Goal: Task Accomplishment & Management: Manage account settings

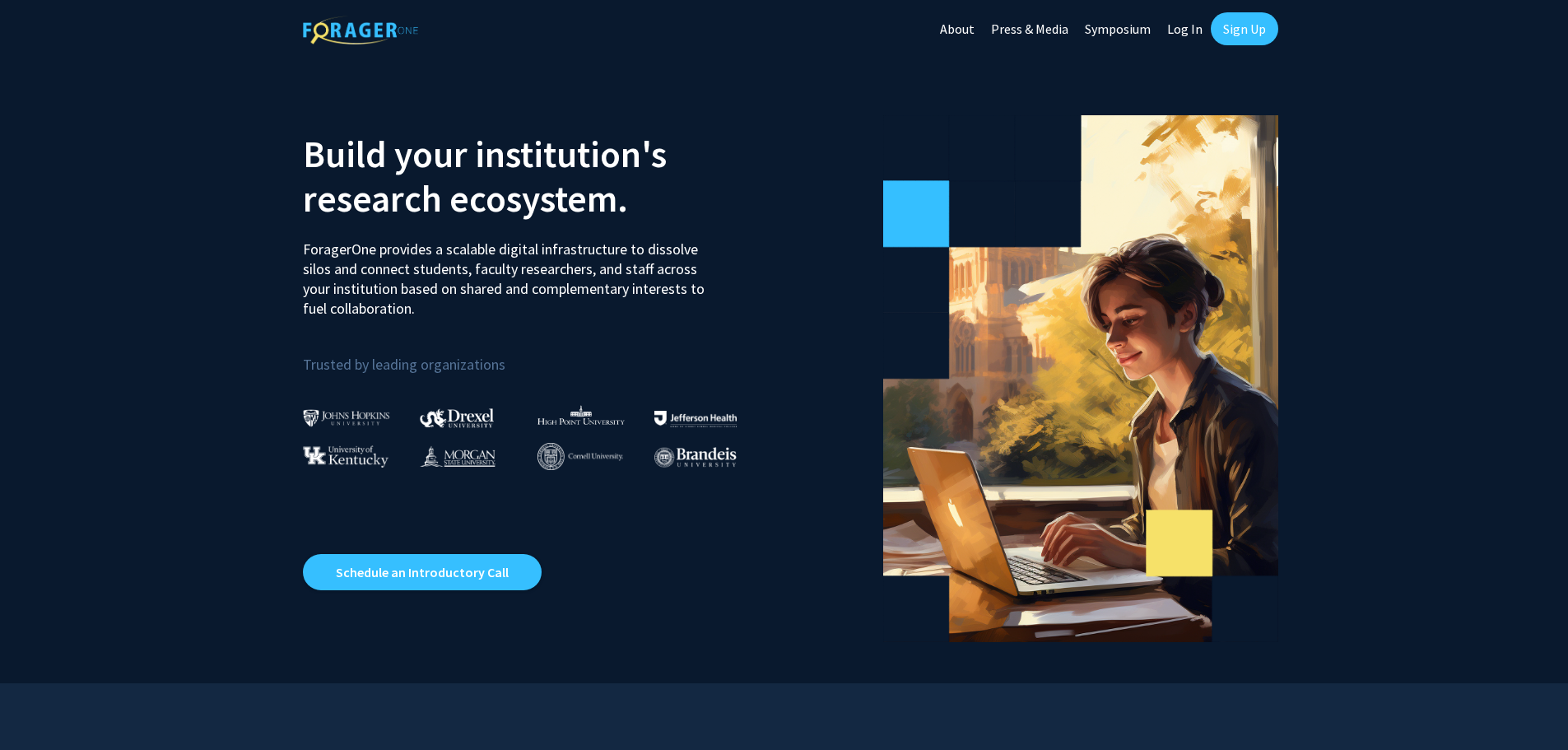
click at [1190, 37] on link "Log In" at bounding box center [1185, 28] width 52 height 58
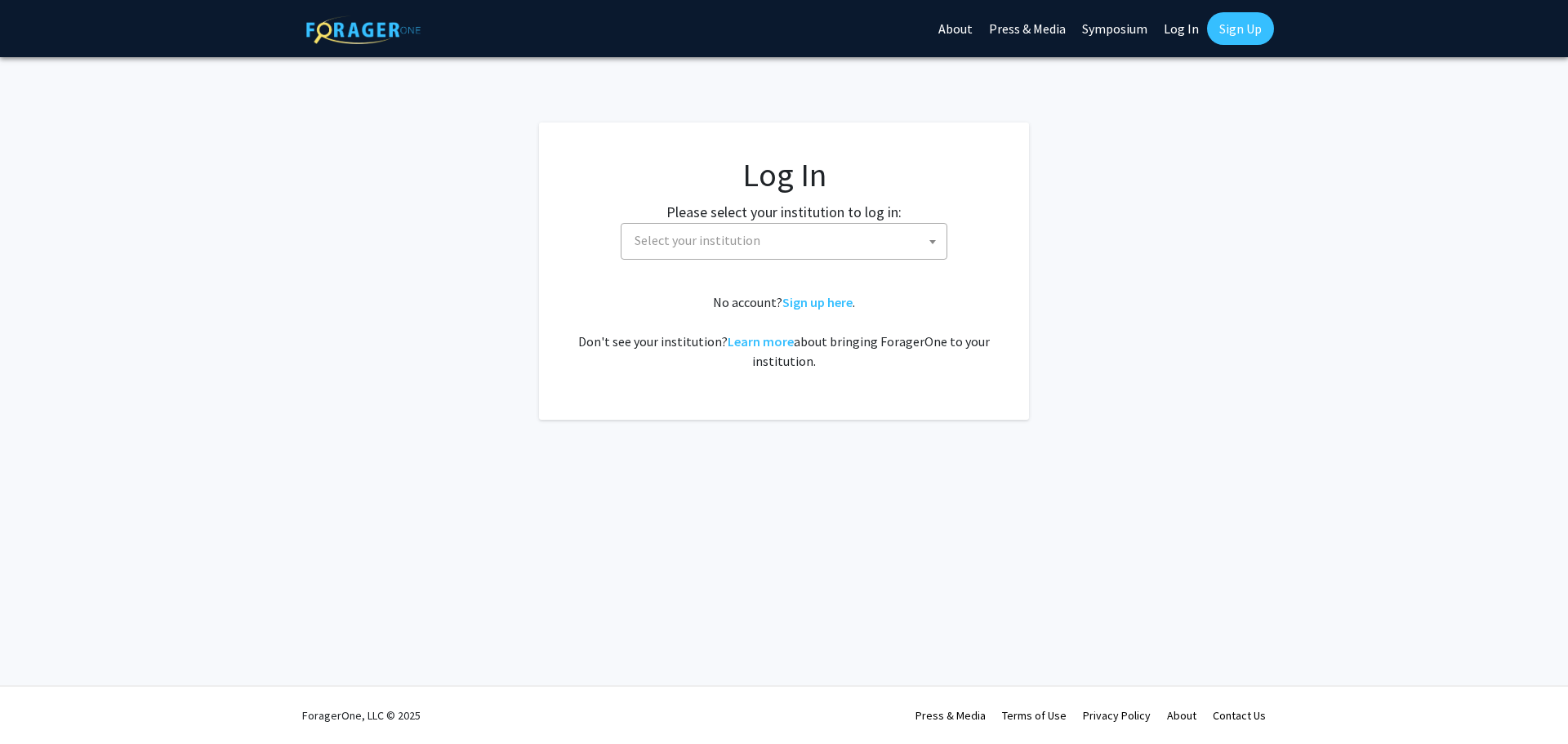
click at [763, 251] on span "Select your institution" at bounding box center [787, 240] width 318 height 33
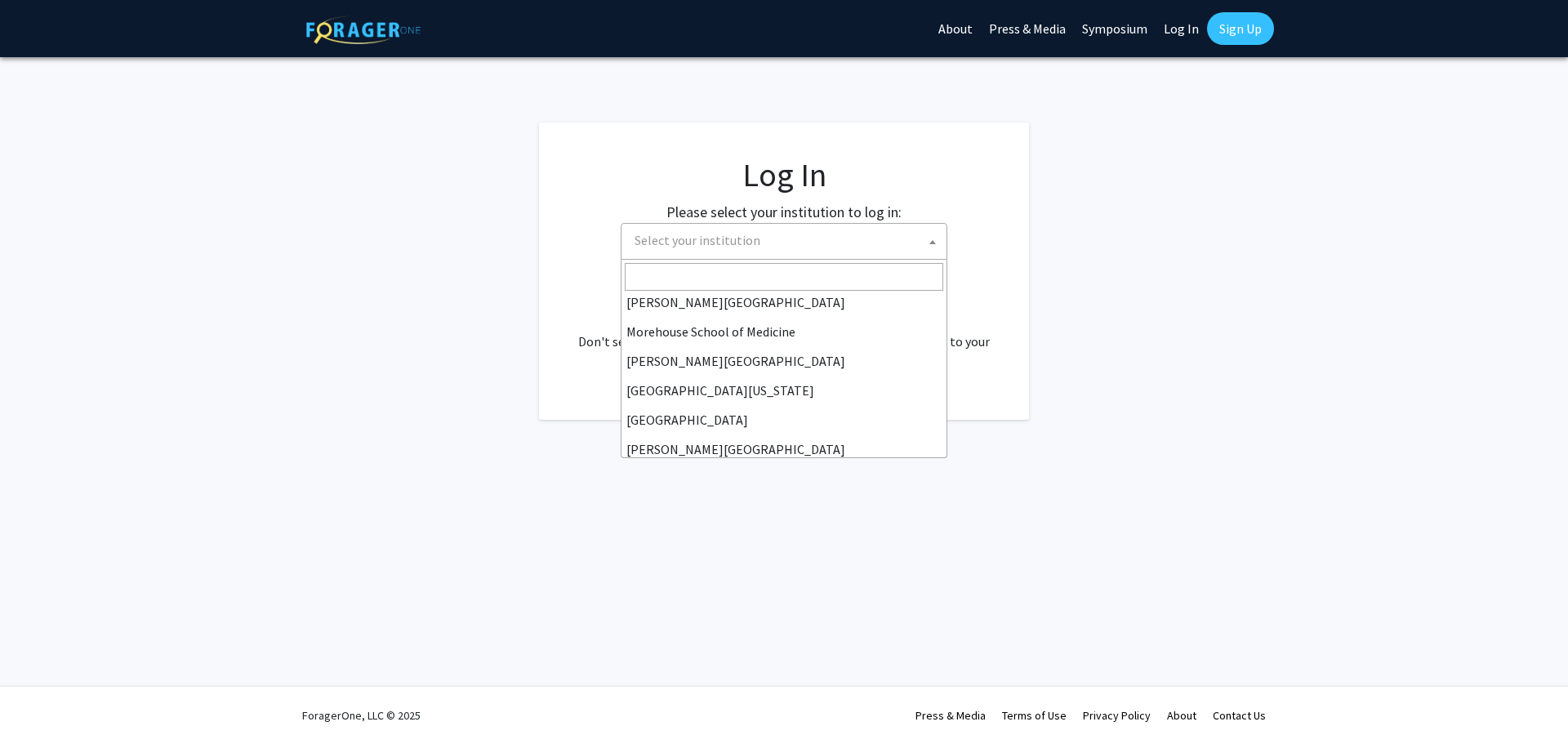
scroll to position [572, 0]
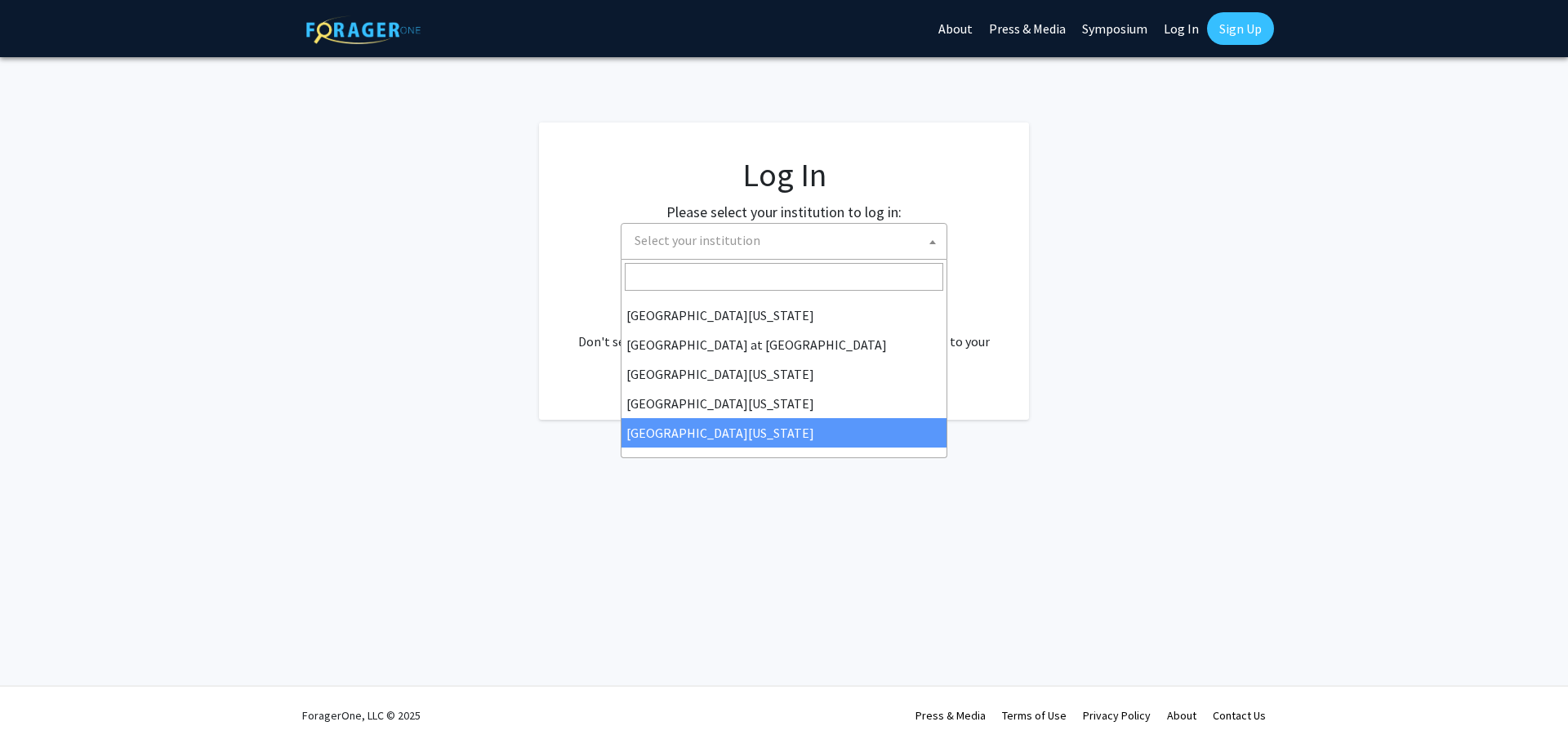
select select "33"
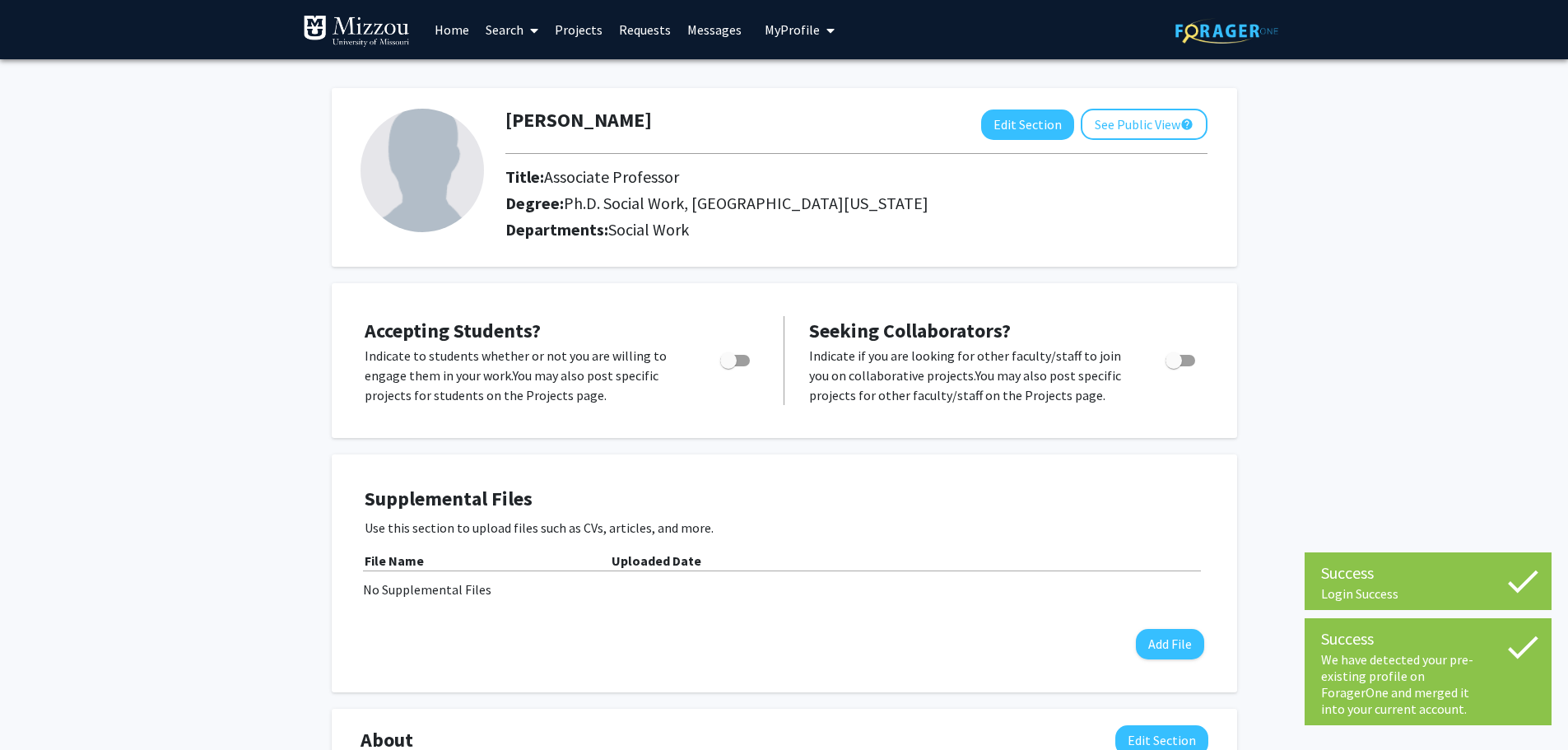
click at [1431, 456] on div "Denise Williams Edit Section See Public View help Title: Associate Professor De…" at bounding box center [784, 702] width 1568 height 1286
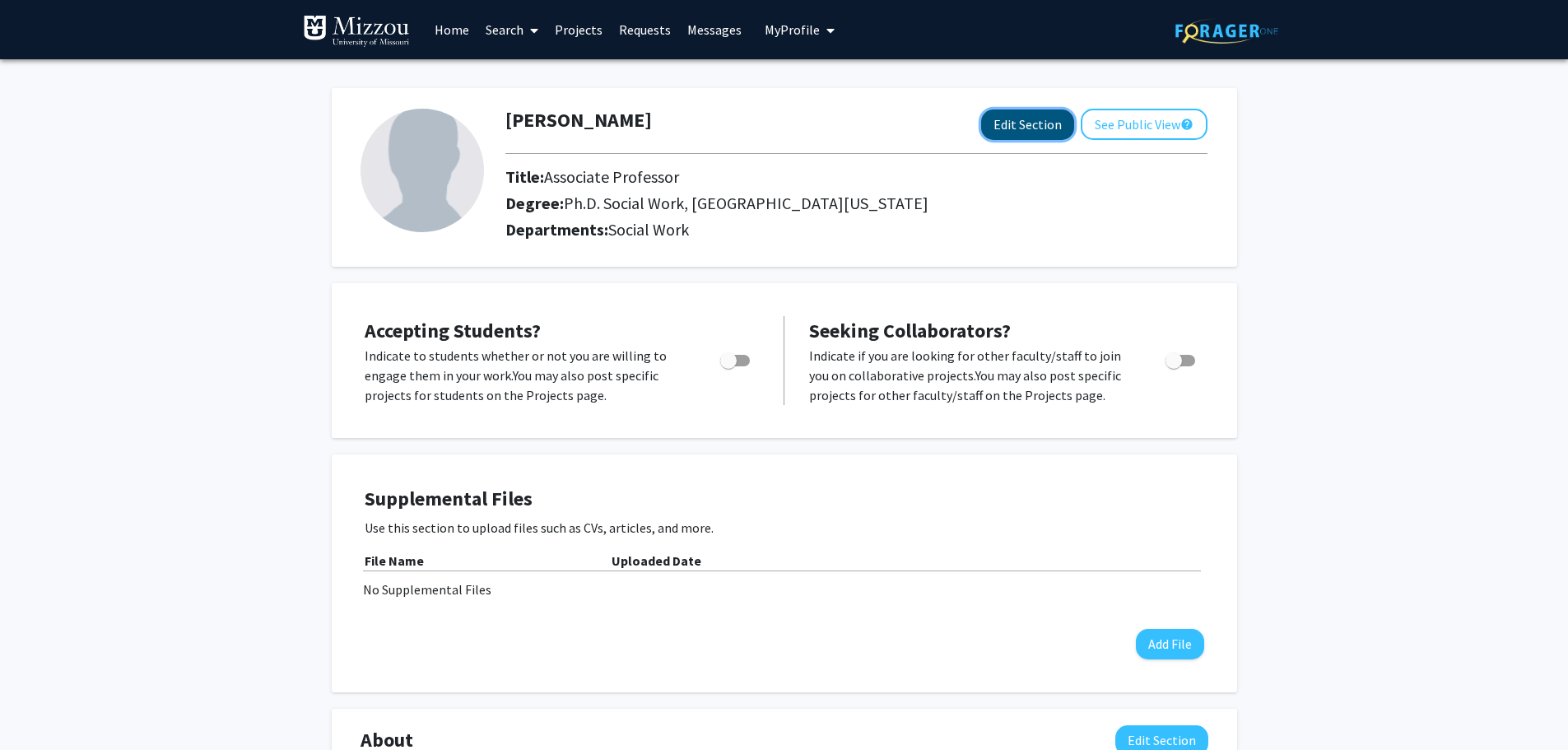
click at [1045, 129] on button "Edit Section" at bounding box center [1027, 124] width 93 height 30
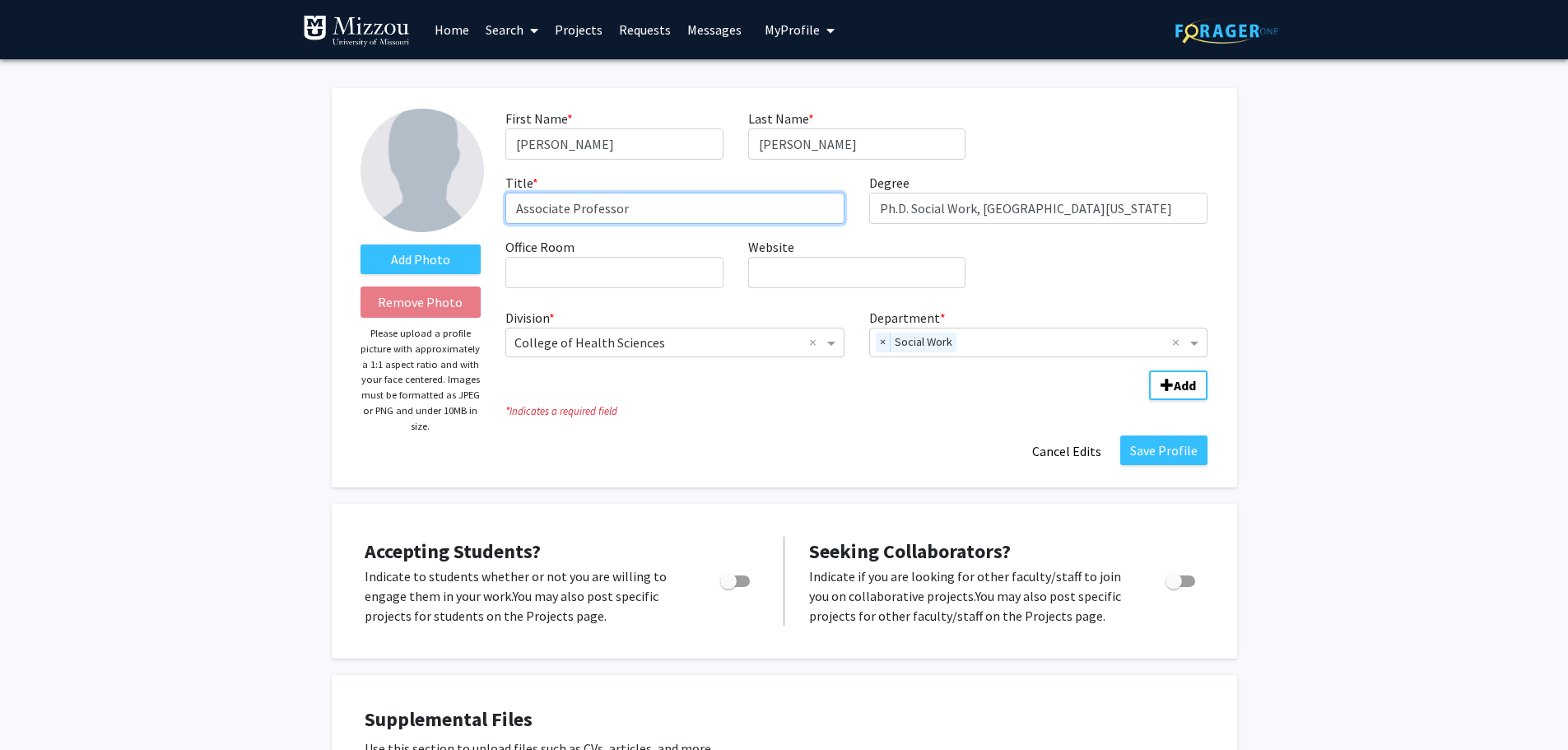
click at [678, 221] on input "Associate Professor" at bounding box center [675, 208] width 339 height 31
drag, startPoint x: 570, startPoint y: 209, endPoint x: 535, endPoint y: 210, distance: 35.0
click at [535, 210] on input "Associate Professor" at bounding box center [675, 208] width 339 height 31
type input "Assistant Professor"
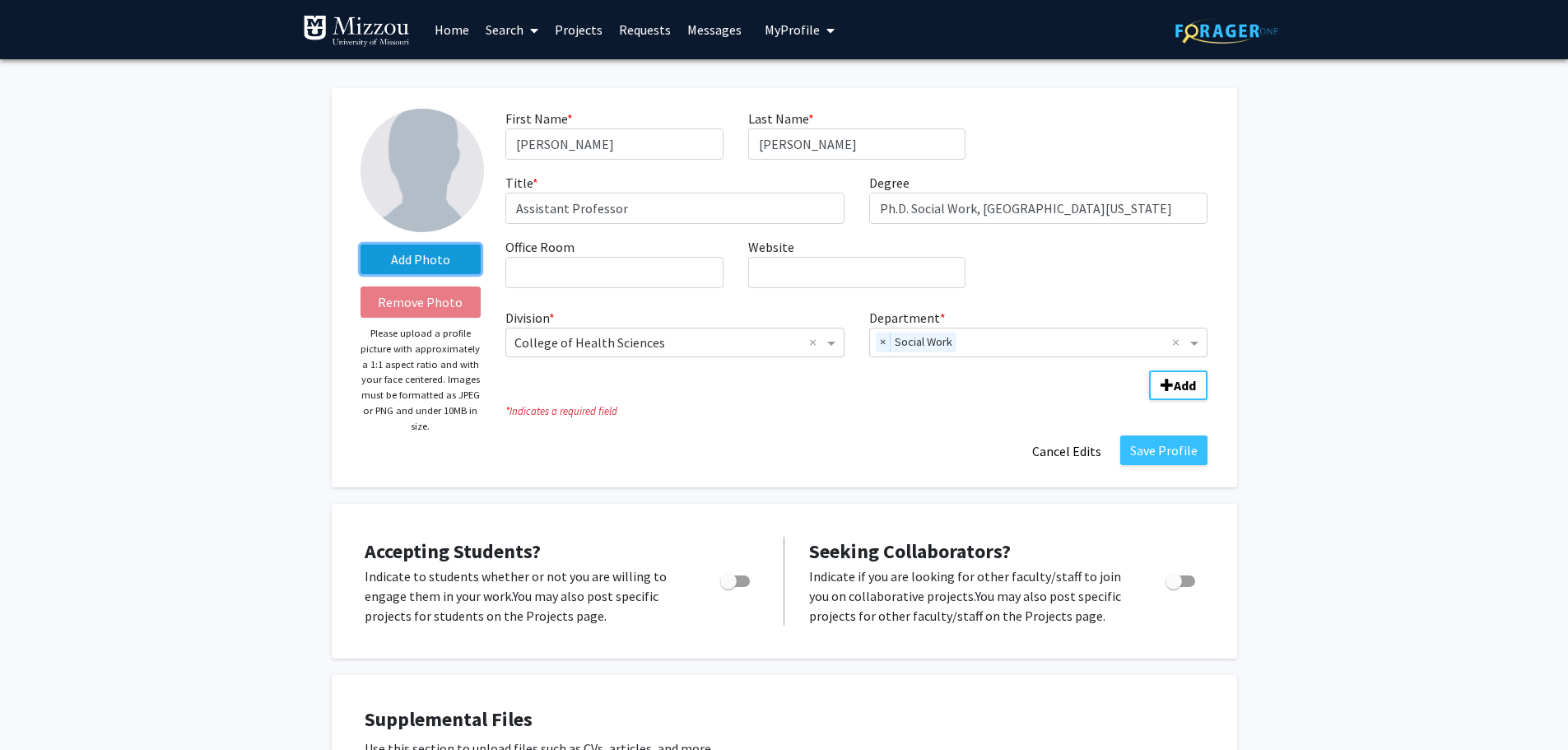
click at [447, 264] on label "Add Photo" at bounding box center [421, 259] width 121 height 29
click at [0, 0] on input "Add Photo" at bounding box center [0, 0] width 0 height 0
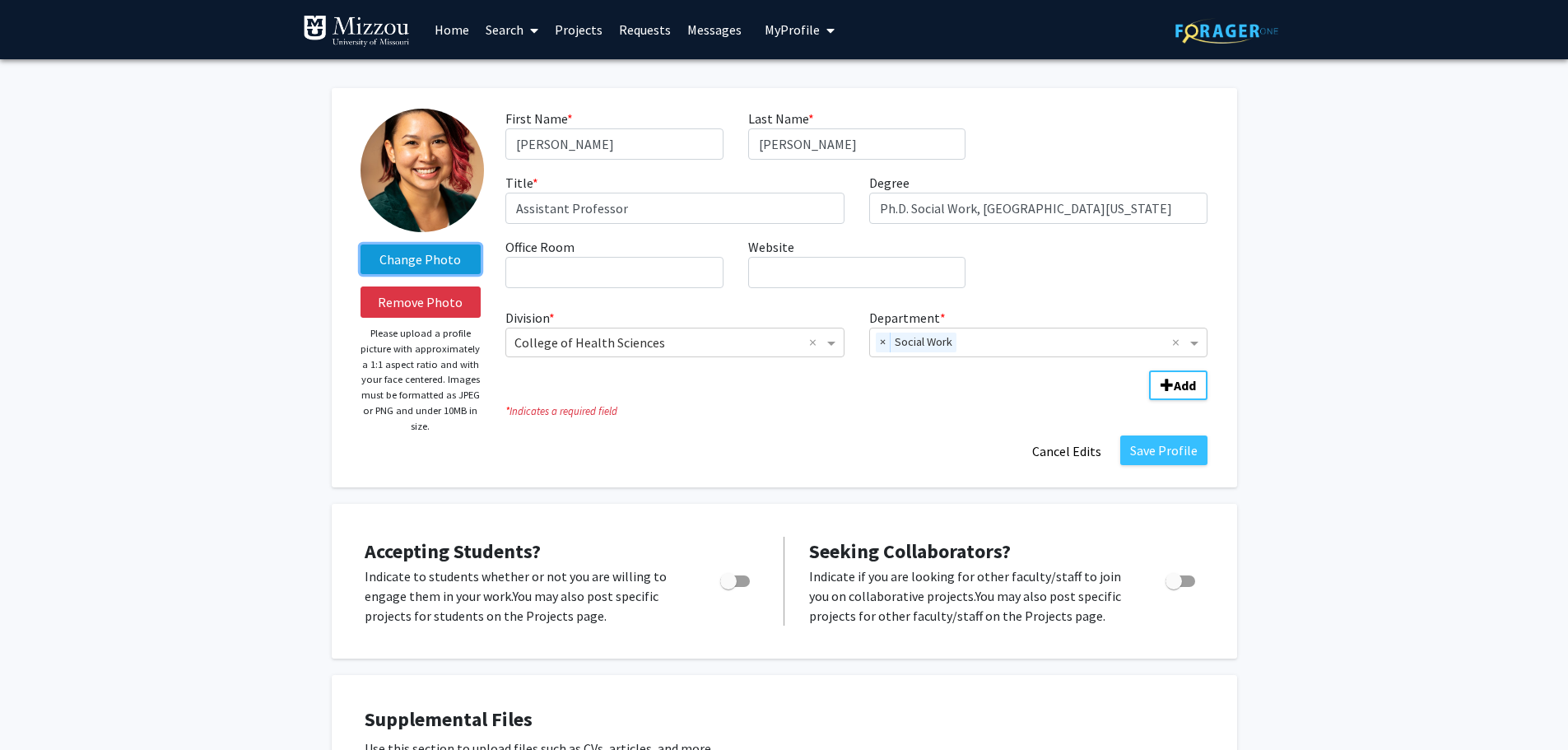
click at [440, 257] on label "Change Photo" at bounding box center [421, 259] width 121 height 29
click at [0, 0] on input "Change Photo" at bounding box center [0, 0] width 0 height 0
click at [456, 308] on button "Remove Photo" at bounding box center [421, 302] width 121 height 31
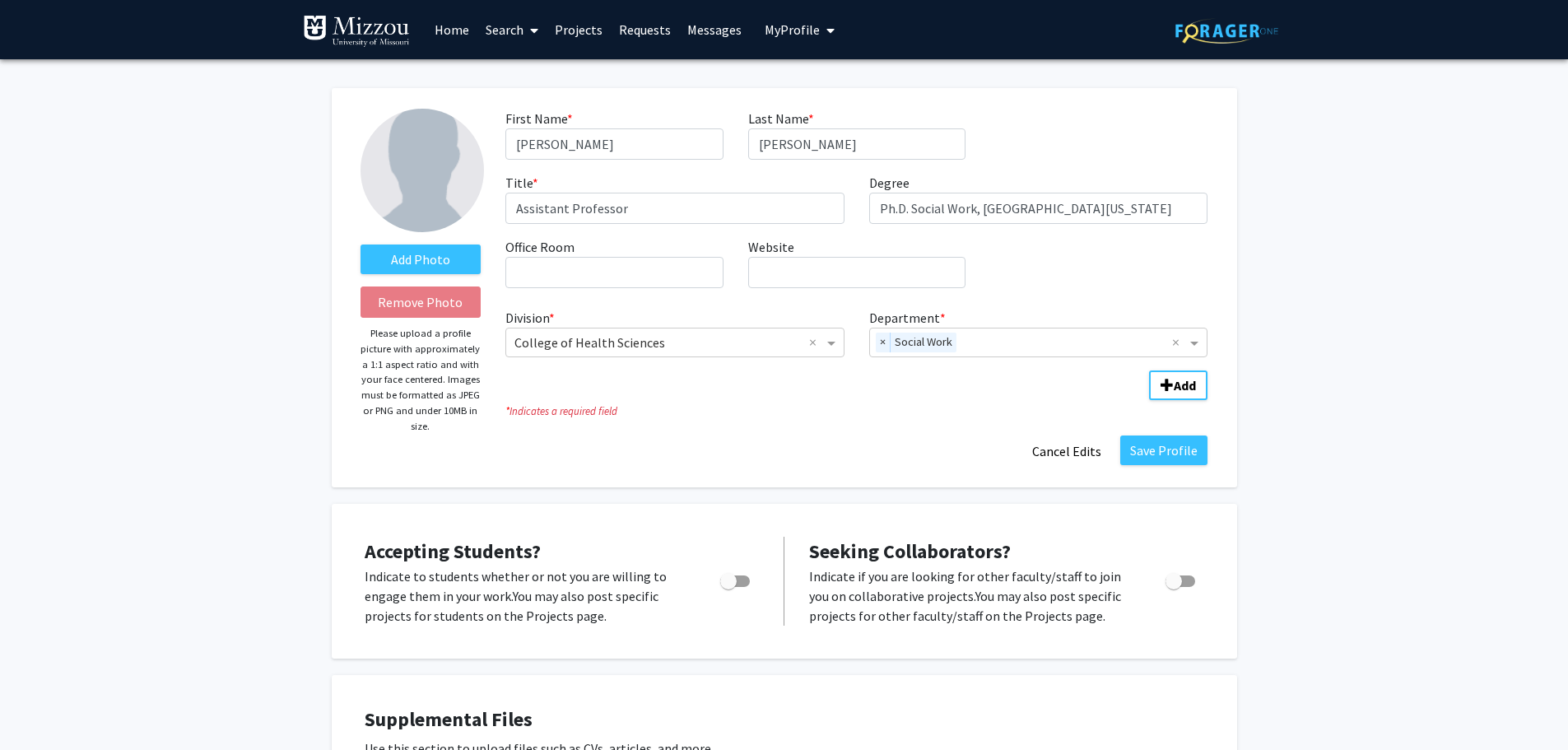
click at [811, 420] on fg-title-edit "First Name * required Denise Last Name * required Williams Title * required Ass…" at bounding box center [856, 287] width 702 height 358
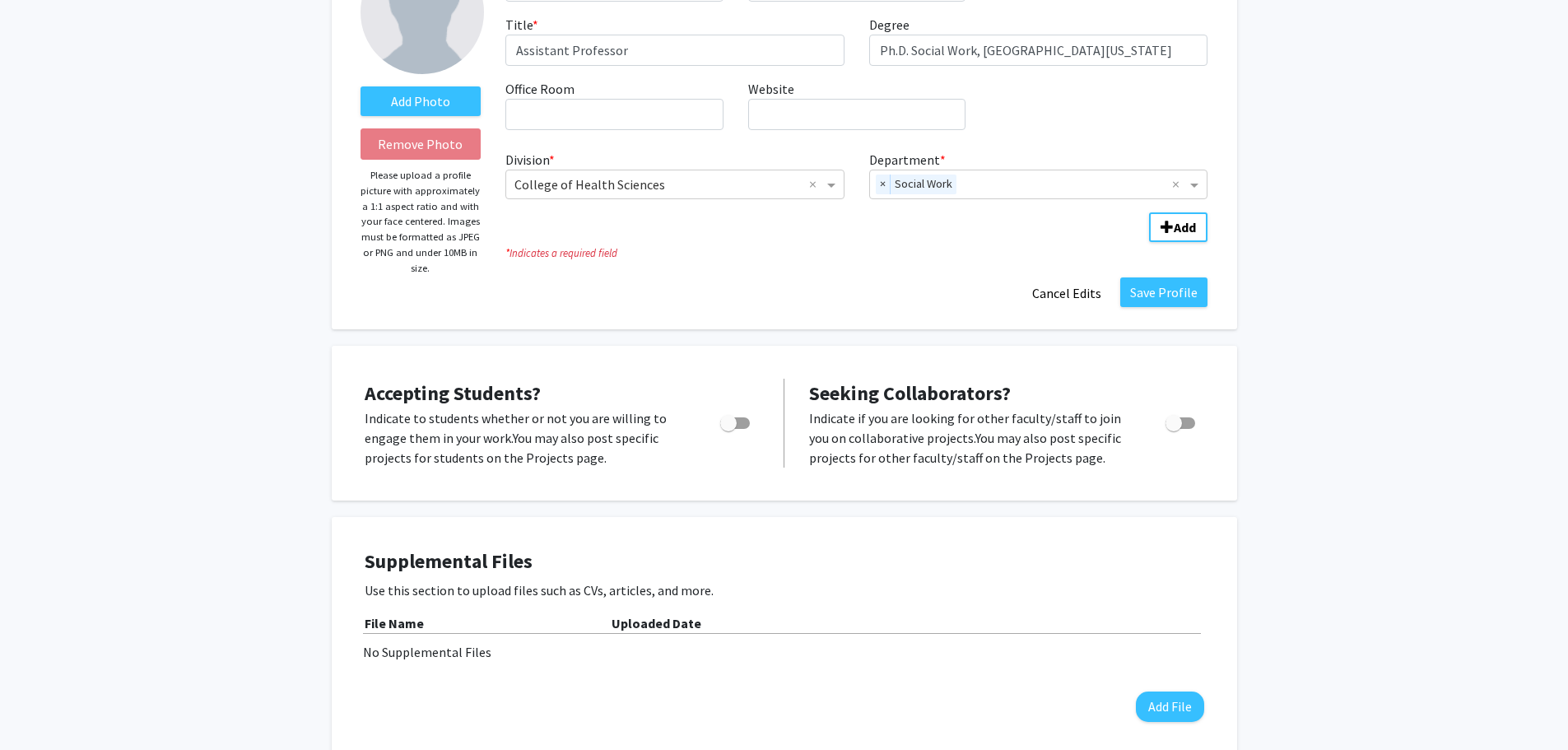
scroll to position [165, 0]
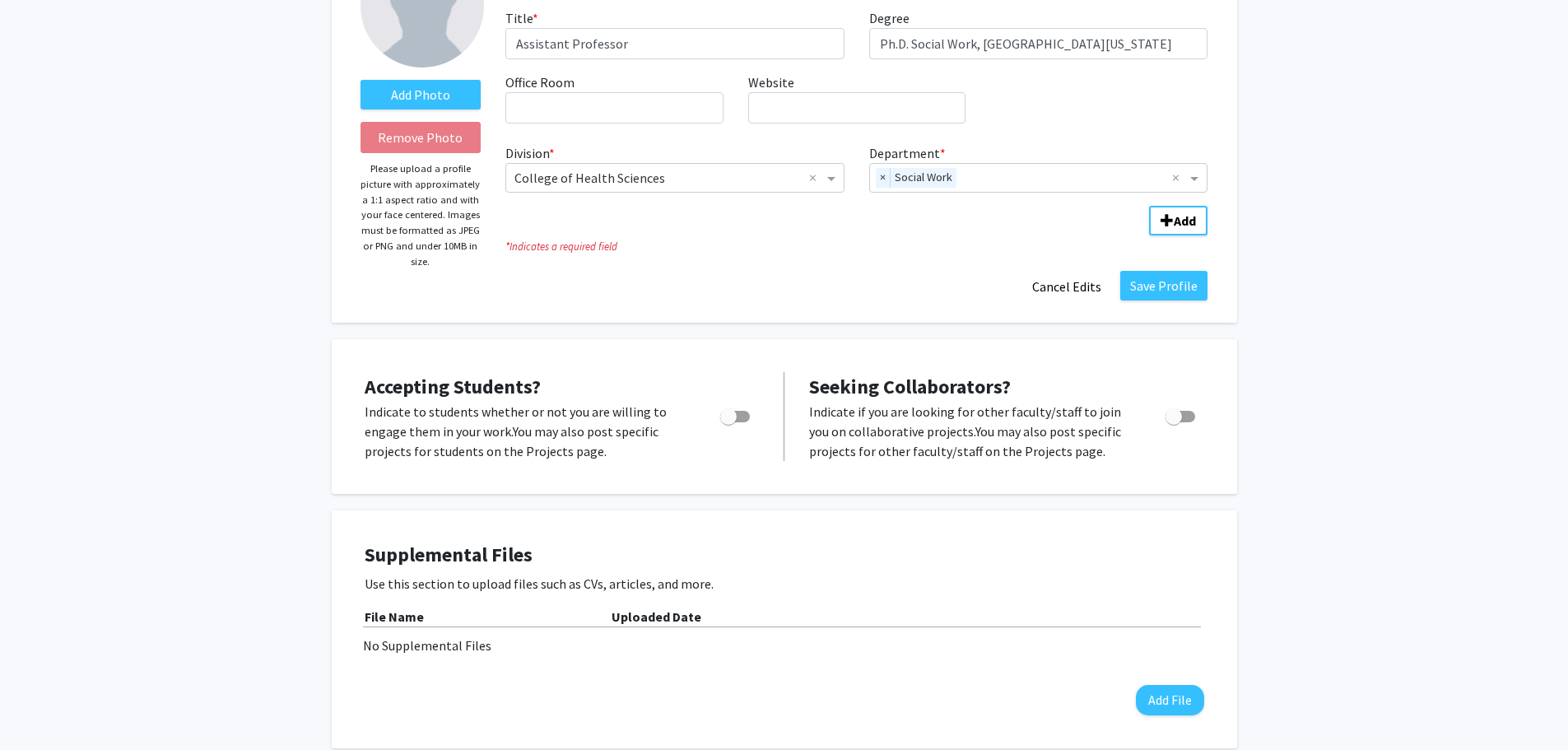
click at [741, 415] on span "Toggle" at bounding box center [735, 417] width 29 height 12
click at [728, 423] on input "Would you like to permit student requests?" at bounding box center [728, 423] width 1 height 1
click at [743, 418] on span "Toggle" at bounding box center [741, 417] width 17 height 17
click at [728, 423] on input "Would you like to permit student requests?" at bounding box center [728, 423] width 1 height 1
checkbox input "false"
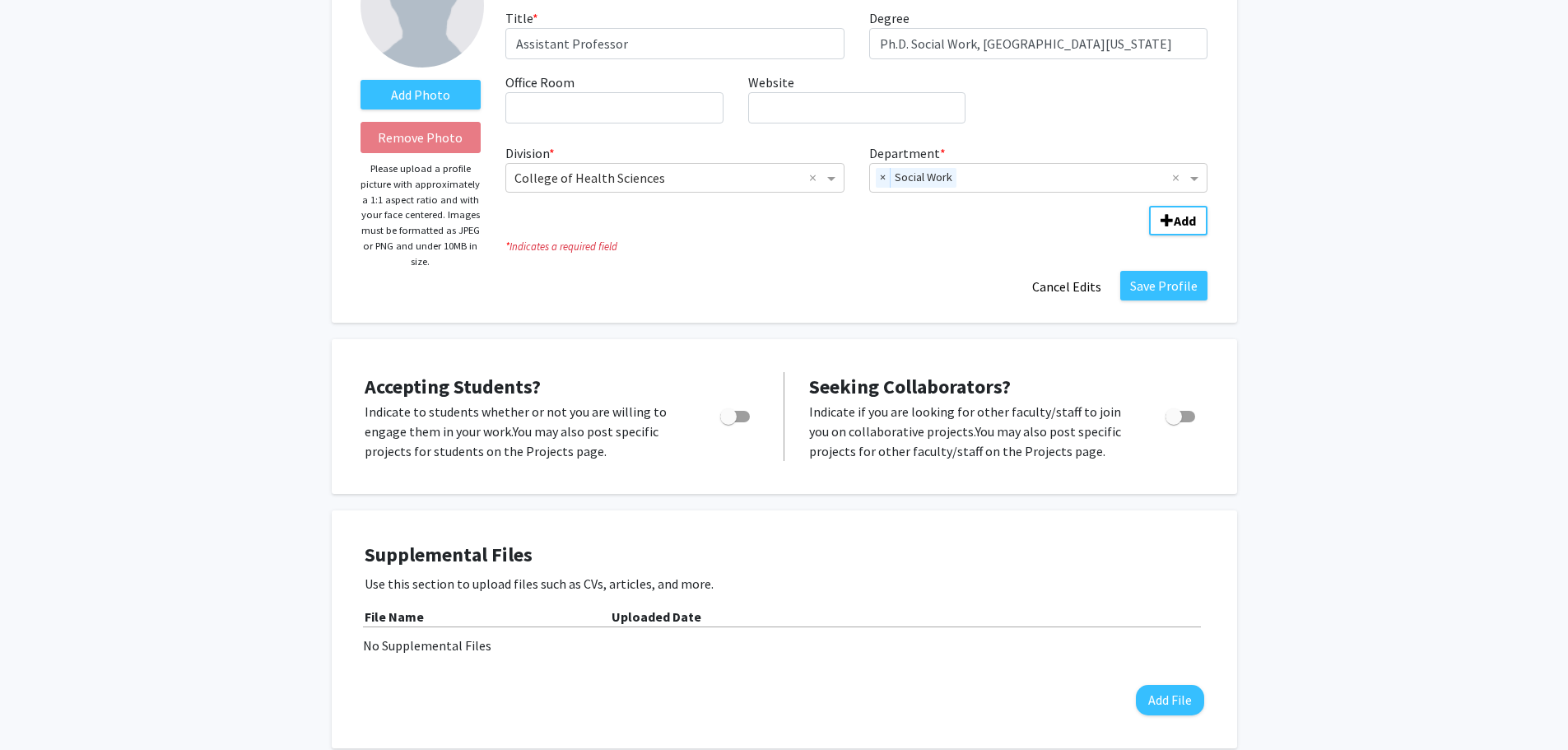
click at [1183, 413] on span "Toggle" at bounding box center [1180, 417] width 29 height 12
click at [1174, 423] on input "Toggle" at bounding box center [1173, 423] width 1 height 1
checkbox input "true"
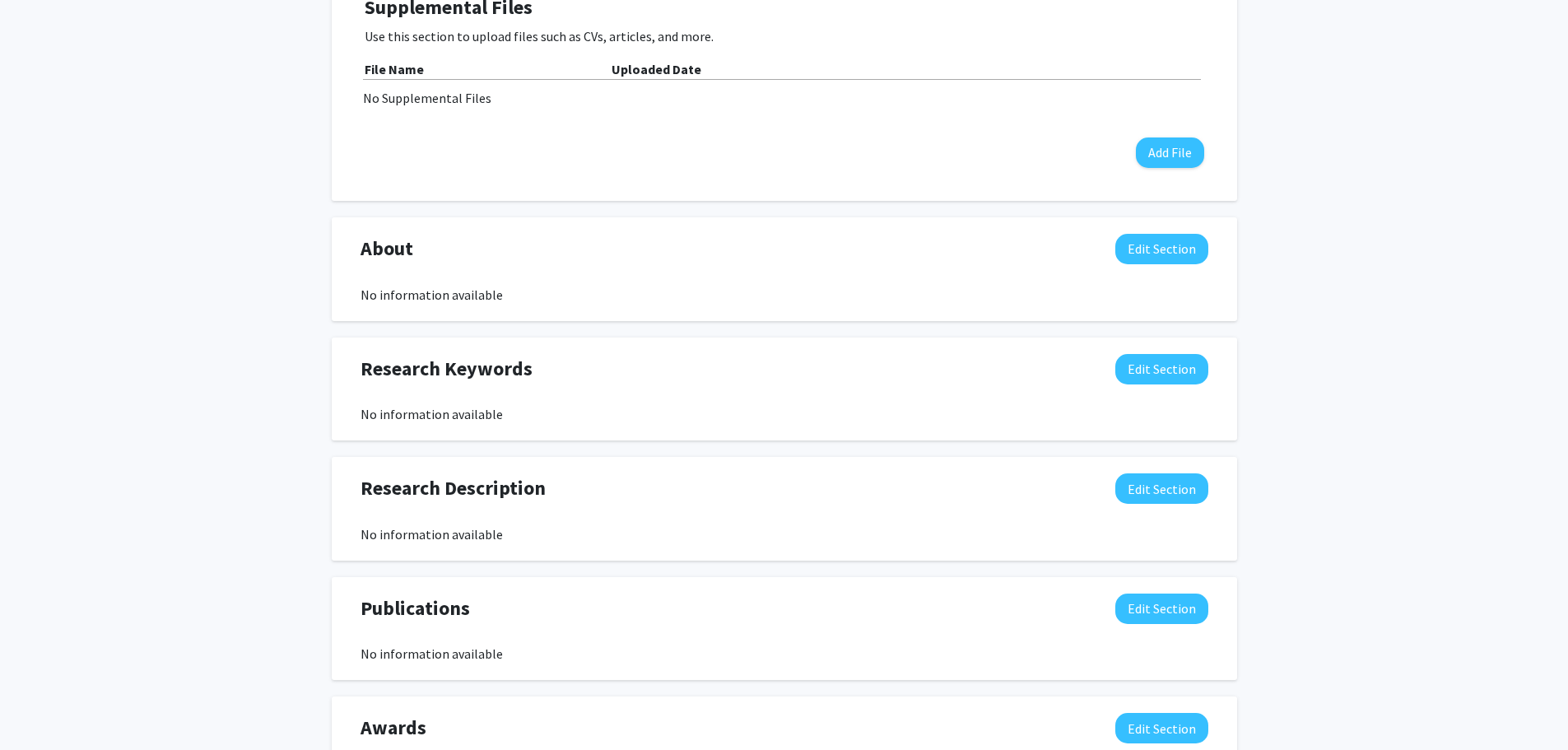
scroll to position [701, 0]
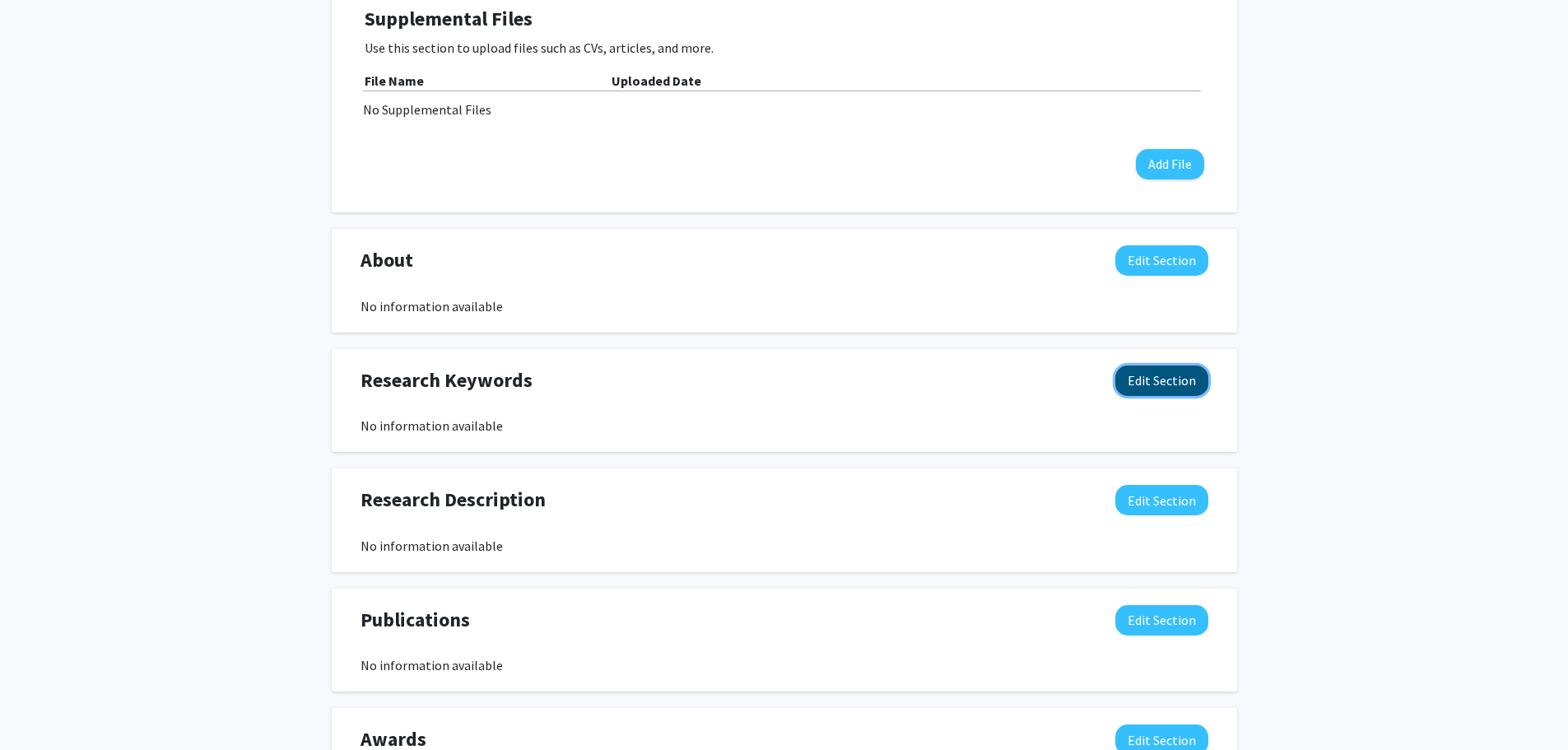
click at [1168, 386] on button "Edit Section" at bounding box center [1161, 381] width 93 height 30
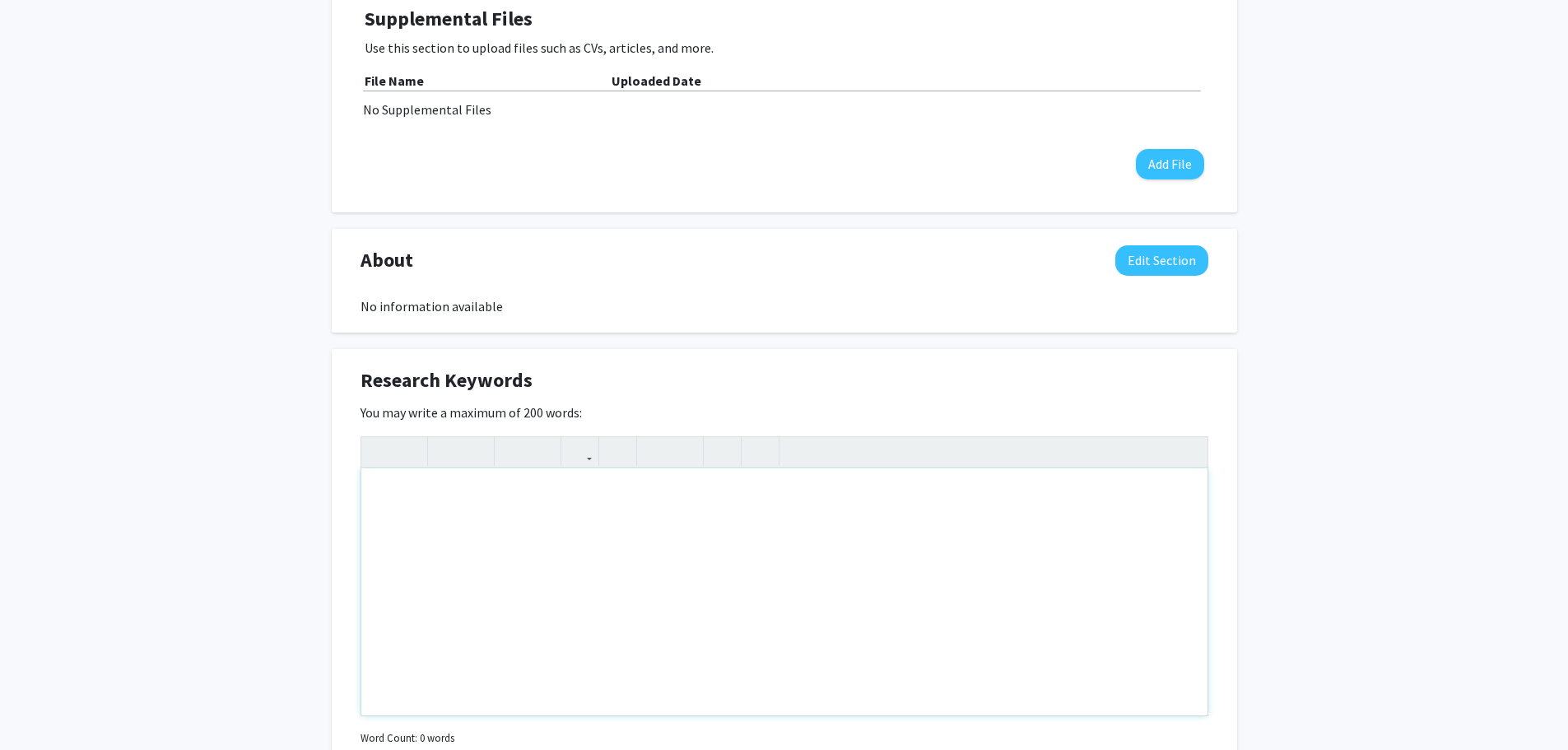
click at [676, 585] on div "Note to users with screen readers: Please deactivate our accessibility plugin f…" at bounding box center [784, 592] width 846 height 247
click at [596, 499] on div "Suicide prevention; suicide postvention; sexual and gender diverse mental health" at bounding box center [784, 592] width 846 height 247
click at [602, 499] on div "Suicide prevention; suicide postvention; sexual and gender diverse mental health" at bounding box center [784, 592] width 846 height 247
click at [1118, 514] on div "Suicide prevention; suicide postvention; youth and young adult mental health; s…" at bounding box center [784, 592] width 846 height 247
type textarea "Suicide prevention; suicide postvention; youth and young adult mental health; s…"
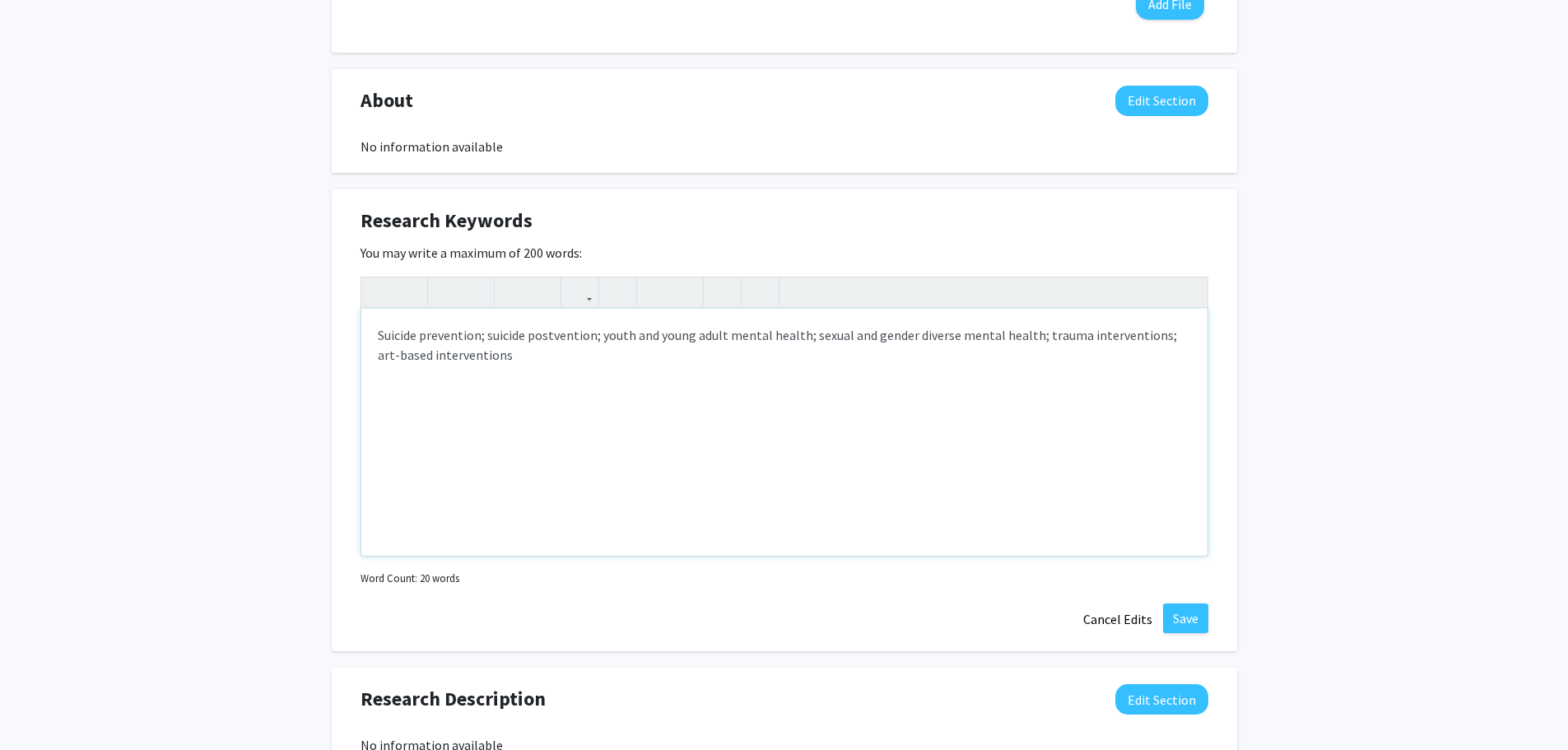
scroll to position [1030, 0]
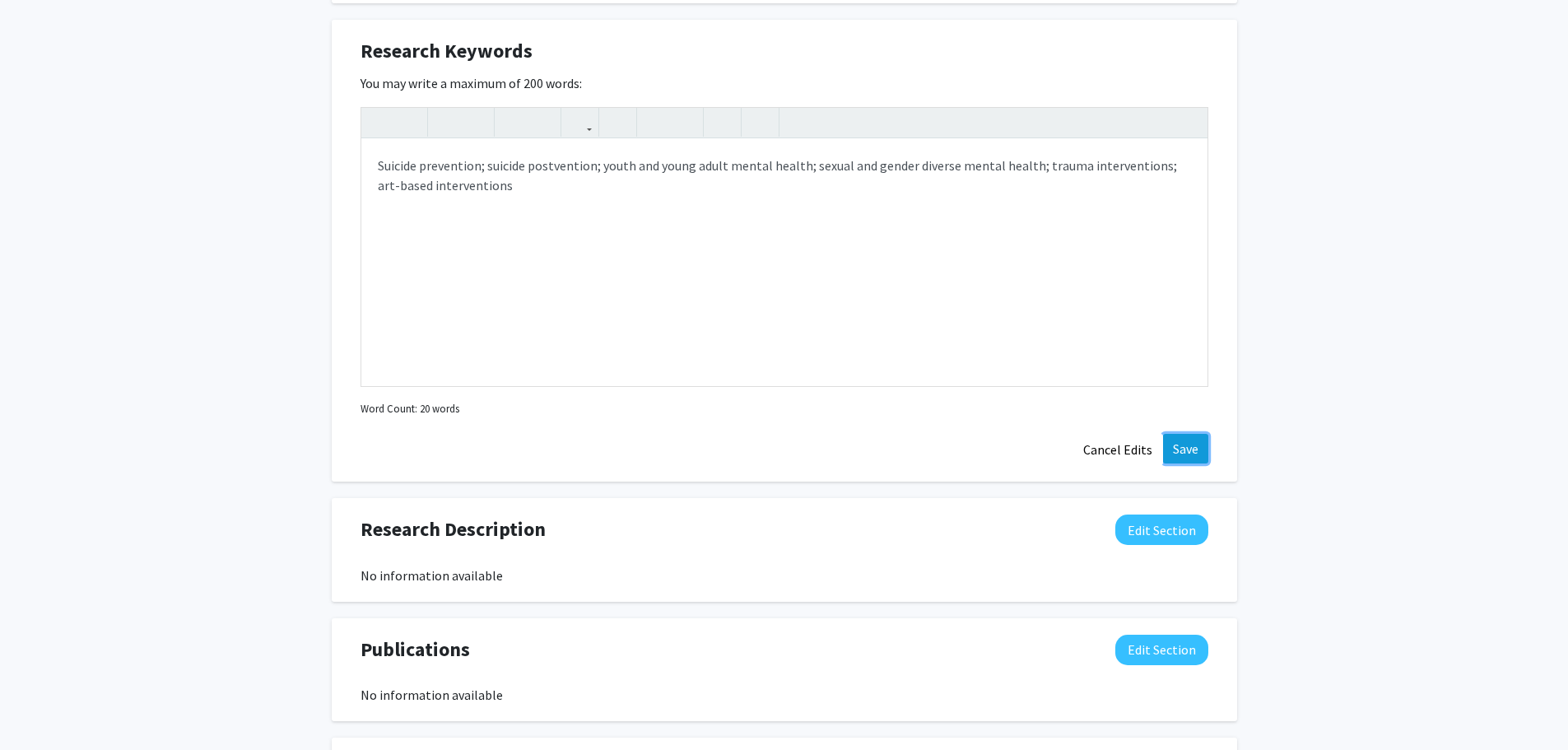
click at [1202, 443] on button "Save" at bounding box center [1186, 448] width 45 height 29
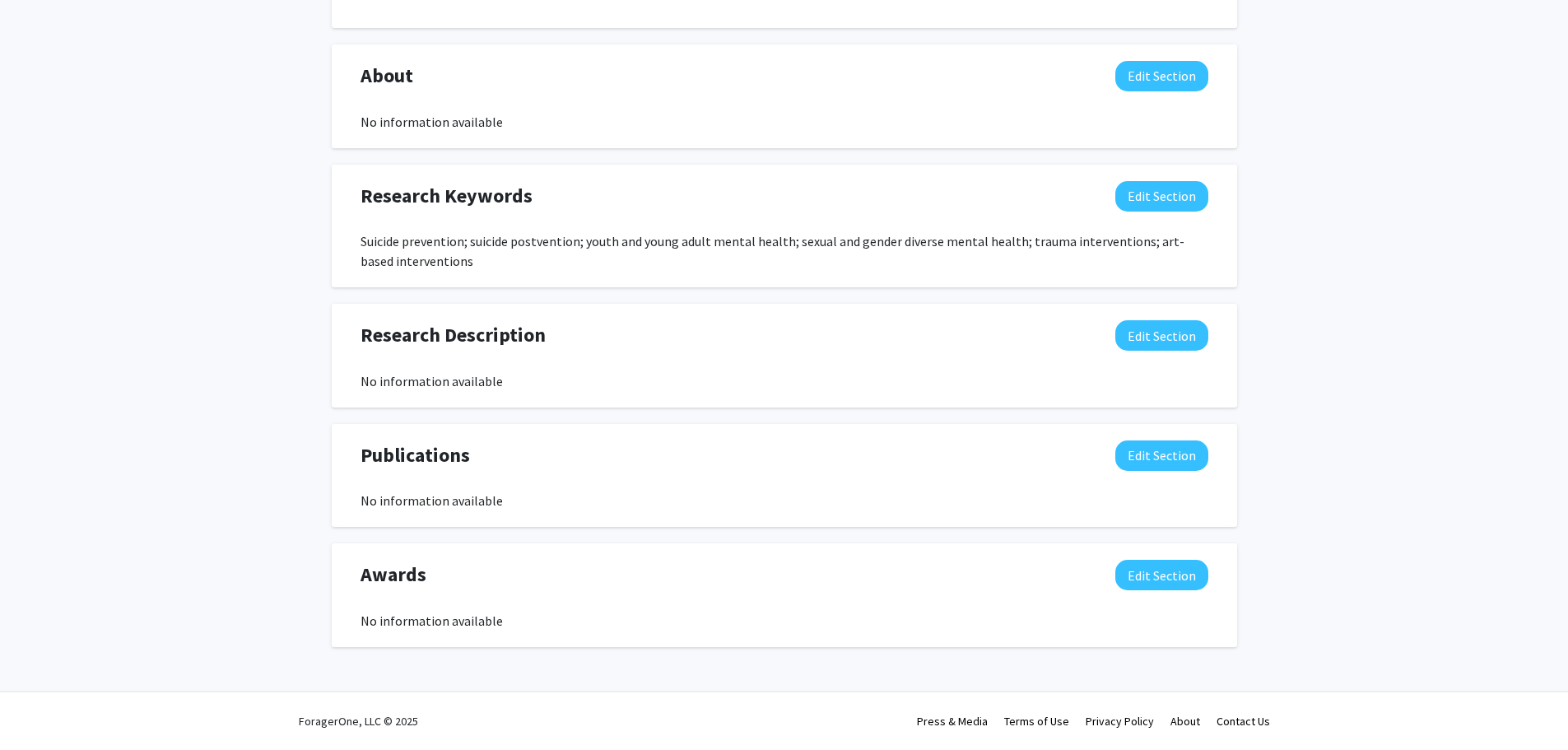
scroll to position [885, 0]
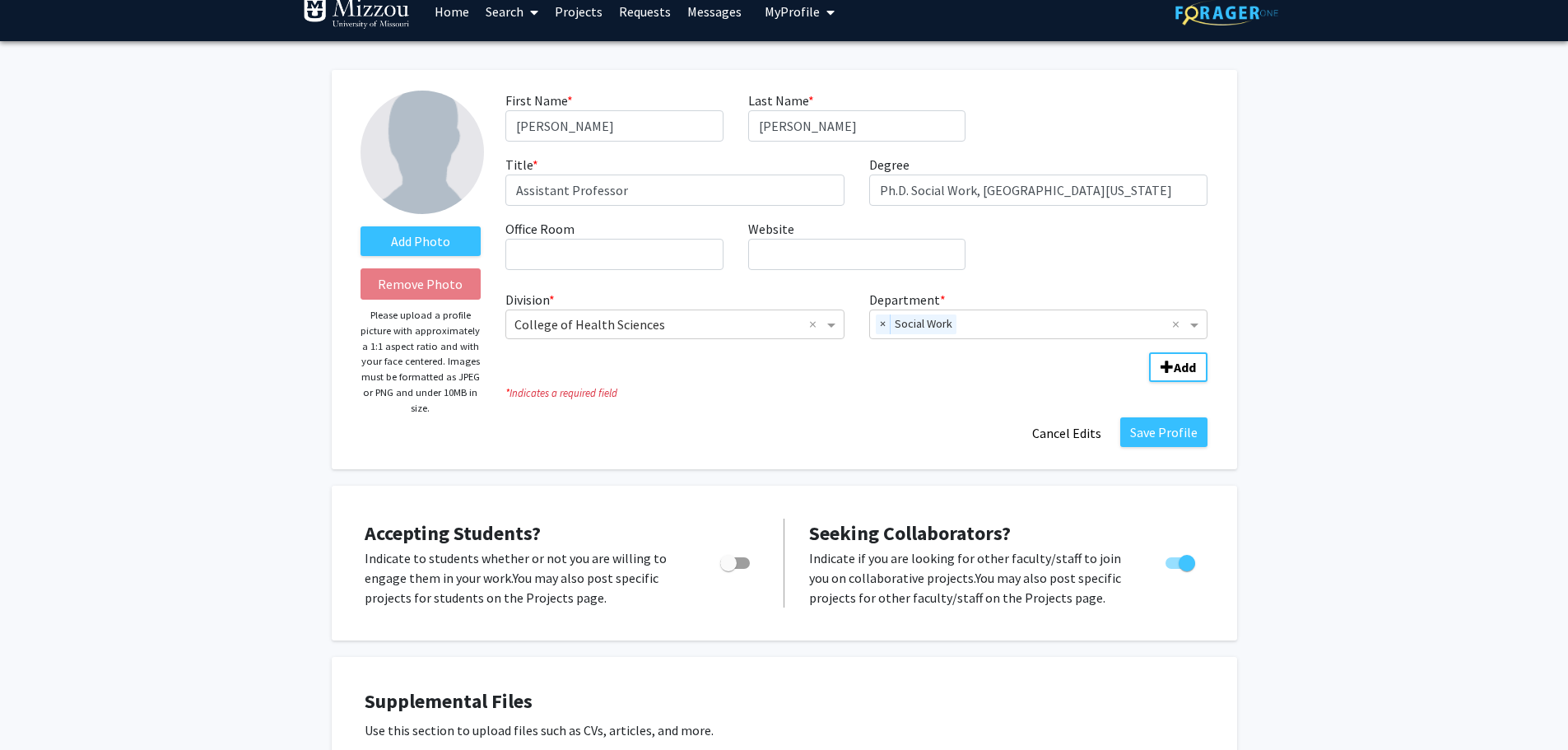
scroll to position [0, 0]
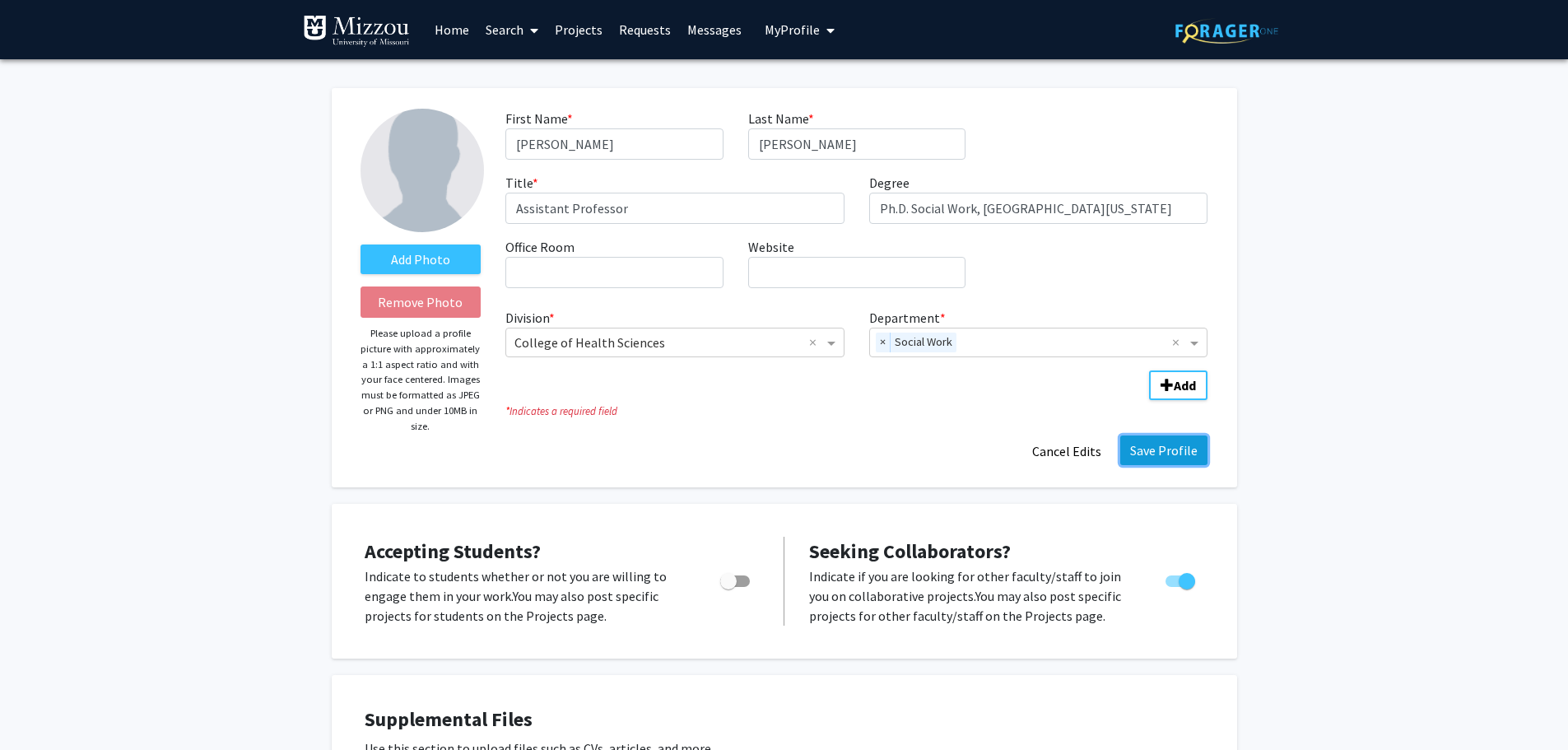
click at [1191, 454] on button "Save Profile" at bounding box center [1164, 450] width 88 height 29
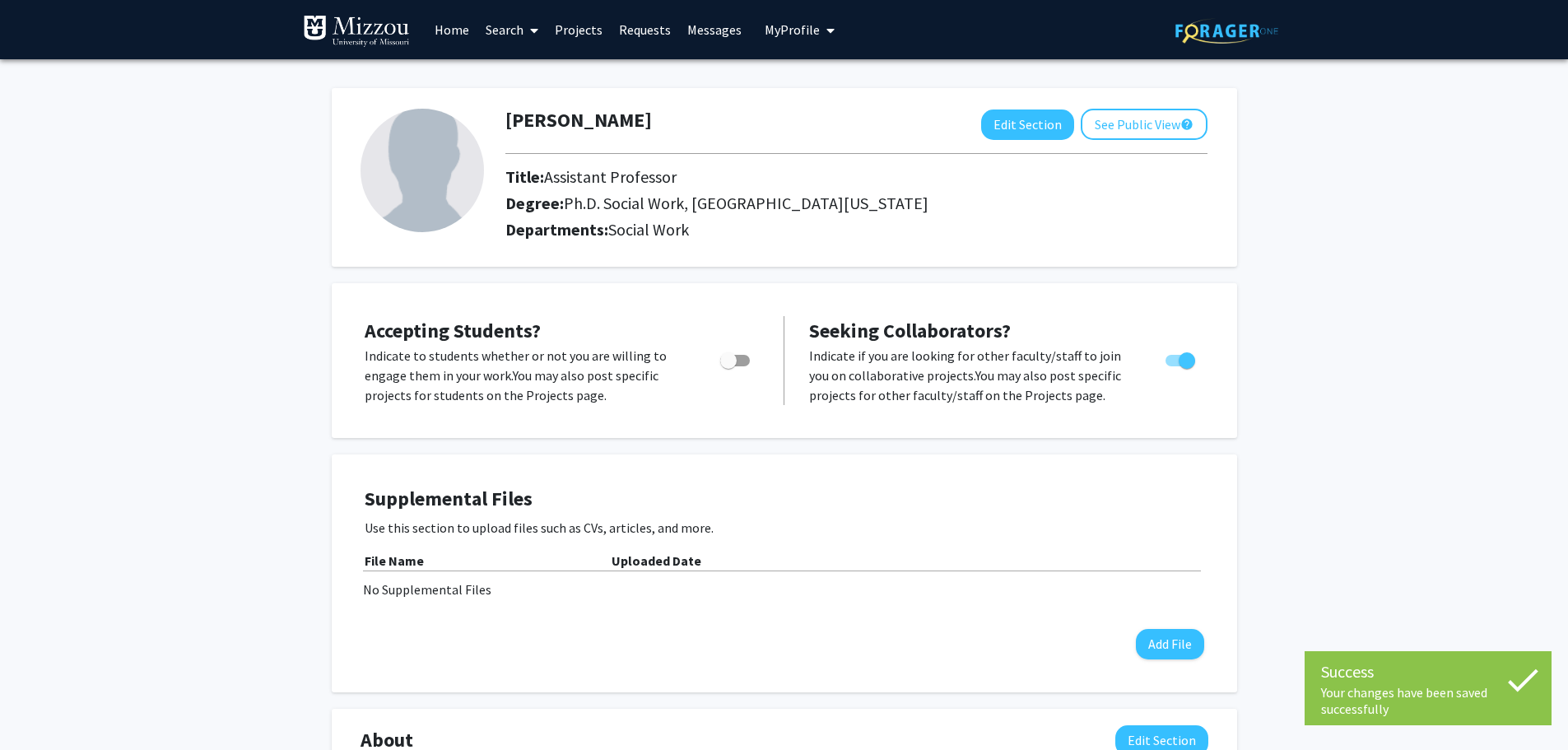
click at [1401, 393] on div "Denise Williams Edit Section See Public View help Title: Assistant Professor De…" at bounding box center [784, 712] width 1568 height 1306
click at [1034, 131] on button "Edit Section" at bounding box center [1027, 124] width 93 height 30
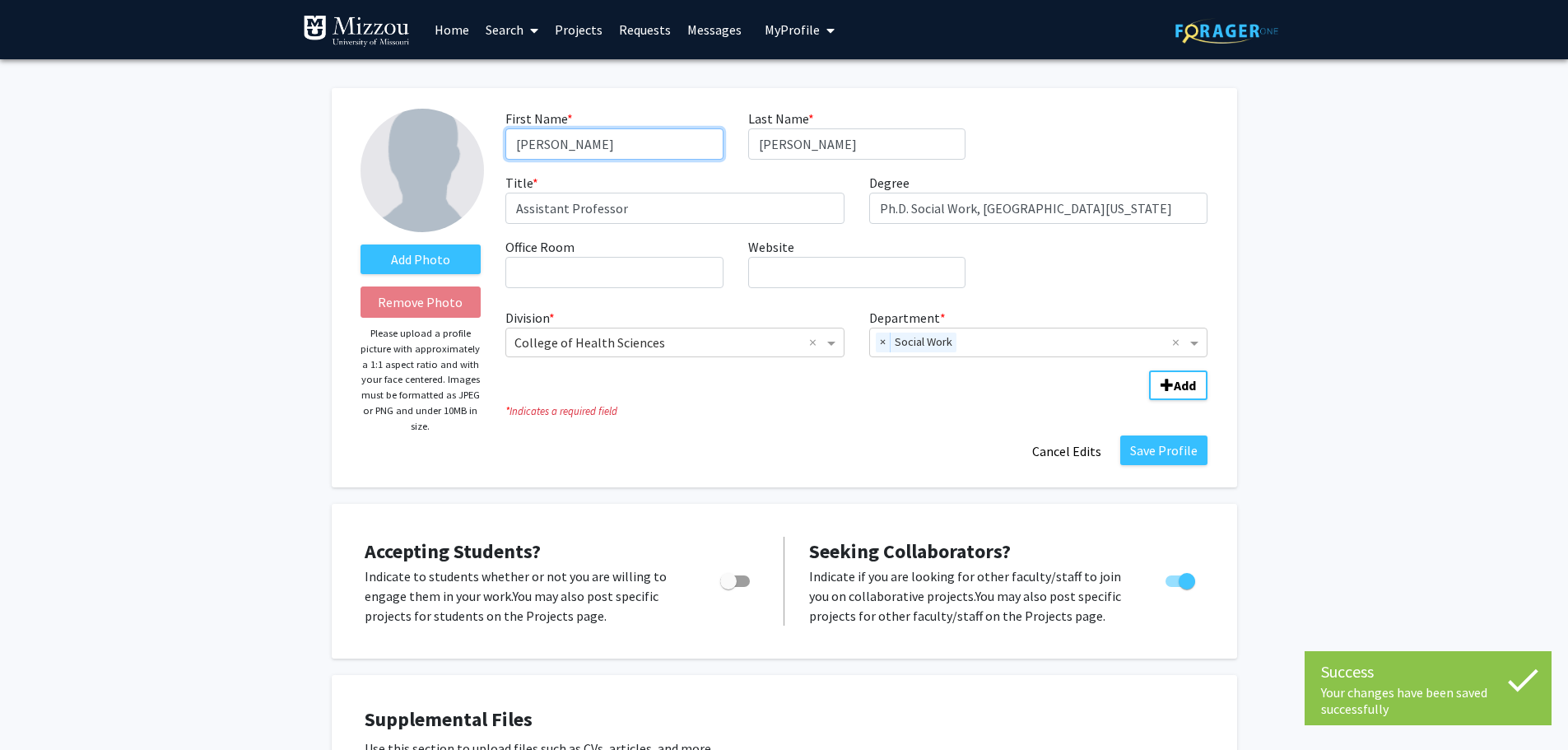
drag, startPoint x: 586, startPoint y: 155, endPoint x: 533, endPoint y: 156, distance: 53.0
click at [533, 156] on input "Denise" at bounding box center [614, 144] width 217 height 31
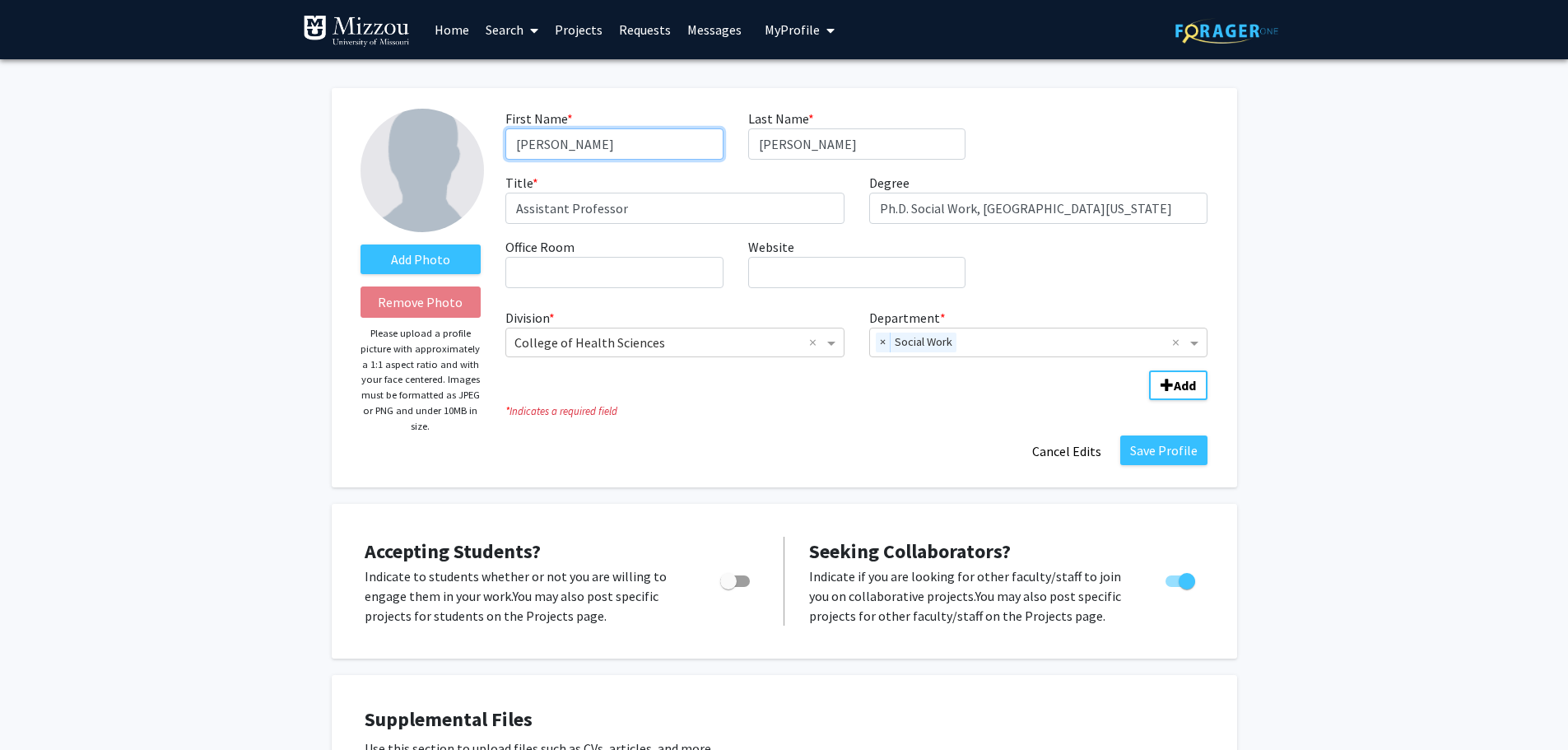
type input "Dee"
click at [761, 138] on input "Williams" at bounding box center [857, 144] width 217 height 31
type input "Yookong Williams"
click at [1184, 447] on button "Save Profile" at bounding box center [1164, 450] width 88 height 29
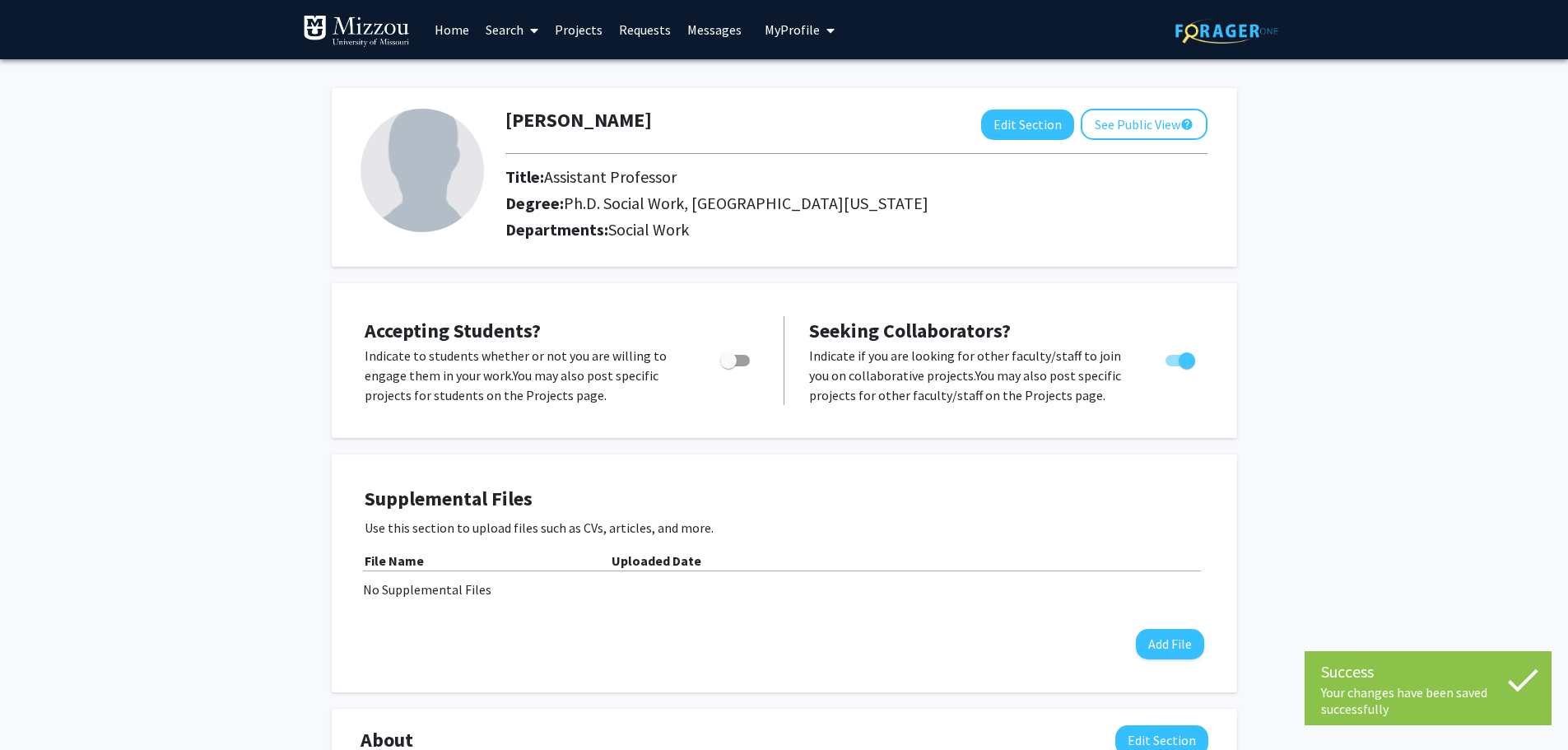
click at [1387, 366] on div "Dee Yookong Williams Edit Section See Public View help Title: Assistant Profess…" at bounding box center [784, 712] width 1568 height 1306
drag, startPoint x: 718, startPoint y: 189, endPoint x: 791, endPoint y: 210, distance: 76.0
click at [791, 210] on div "Title: Assistant Professor Degree: Ph.D. Social Work, University Of North Carol…" at bounding box center [815, 193] width 644 height 53
click at [812, 230] on h2 "Departments: Social Work" at bounding box center [857, 230] width 727 height 20
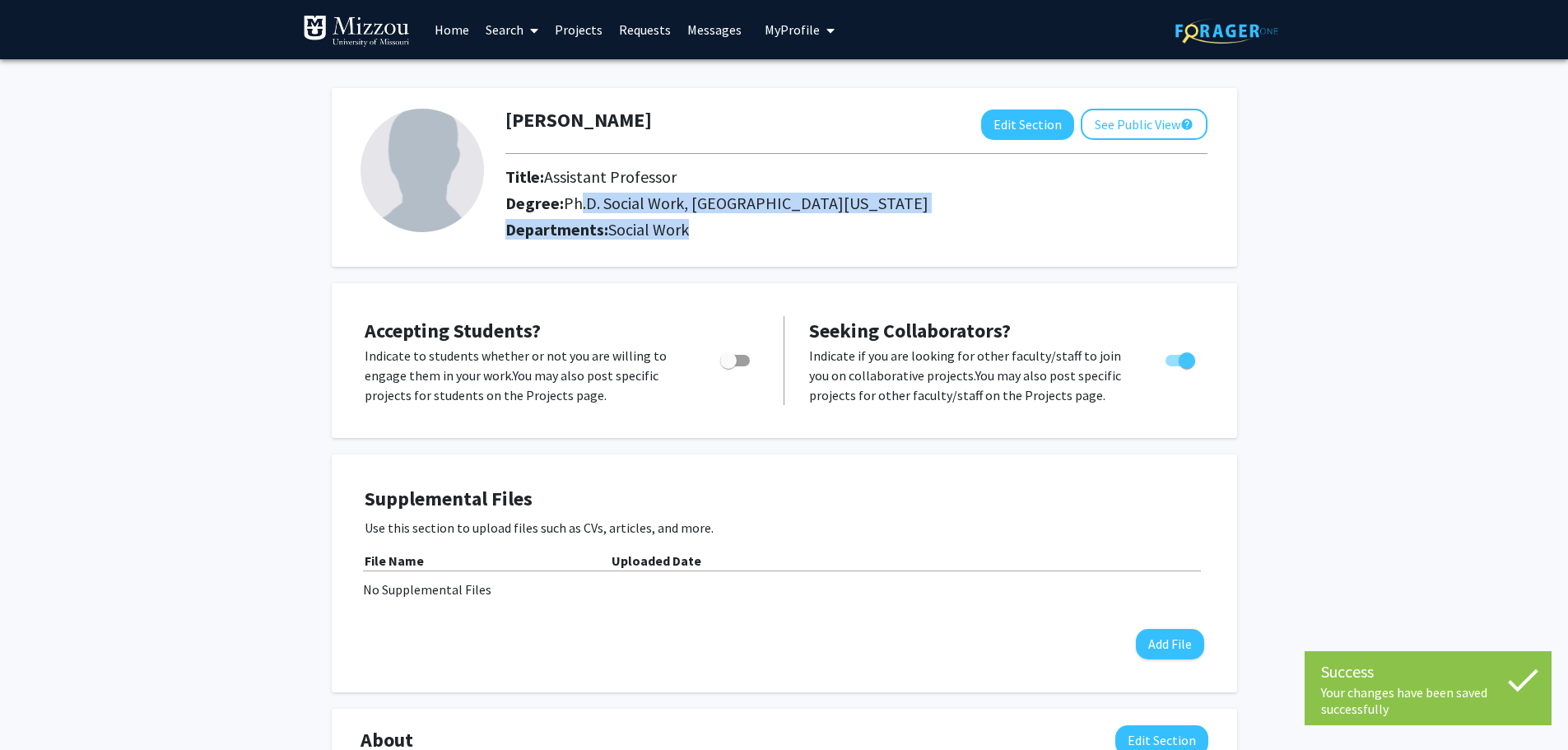
drag, startPoint x: 577, startPoint y: 203, endPoint x: 895, endPoint y: 237, distance: 319.8
click at [895, 237] on div "Dee Yookong Williams Edit Section See Public View help Title: Assistant Profess…" at bounding box center [857, 177] width 727 height 138
click at [896, 224] on h2 "Departments: Social Work" at bounding box center [857, 230] width 727 height 20
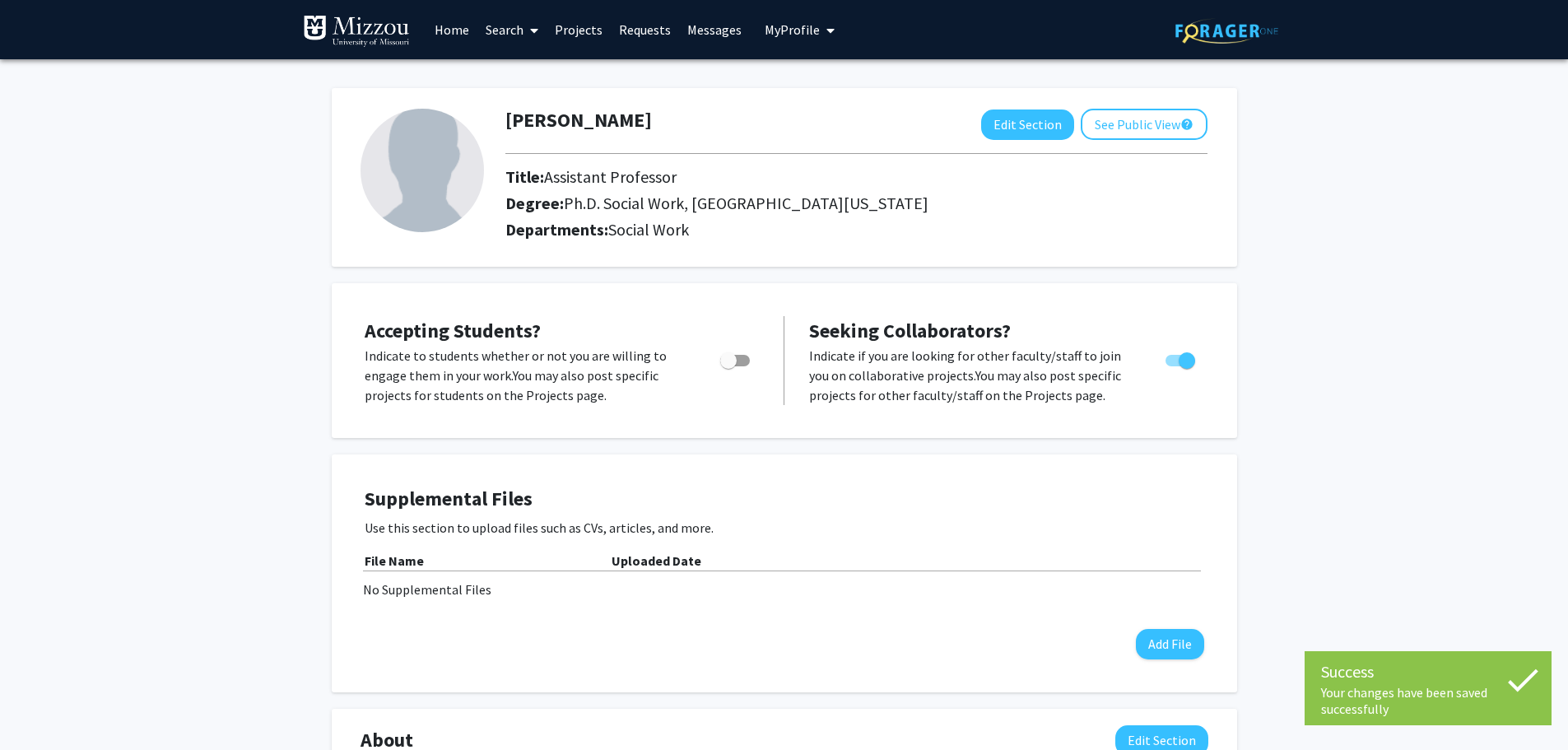
click at [723, 210] on span "Ph.D. Social Work, University Of North Carolina - Chapel Hill" at bounding box center [746, 203] width 365 height 21
click at [1297, 238] on div "Dee Yookong Williams Edit Section See Public View help Title: Assistant Profess…" at bounding box center [784, 712] width 1568 height 1306
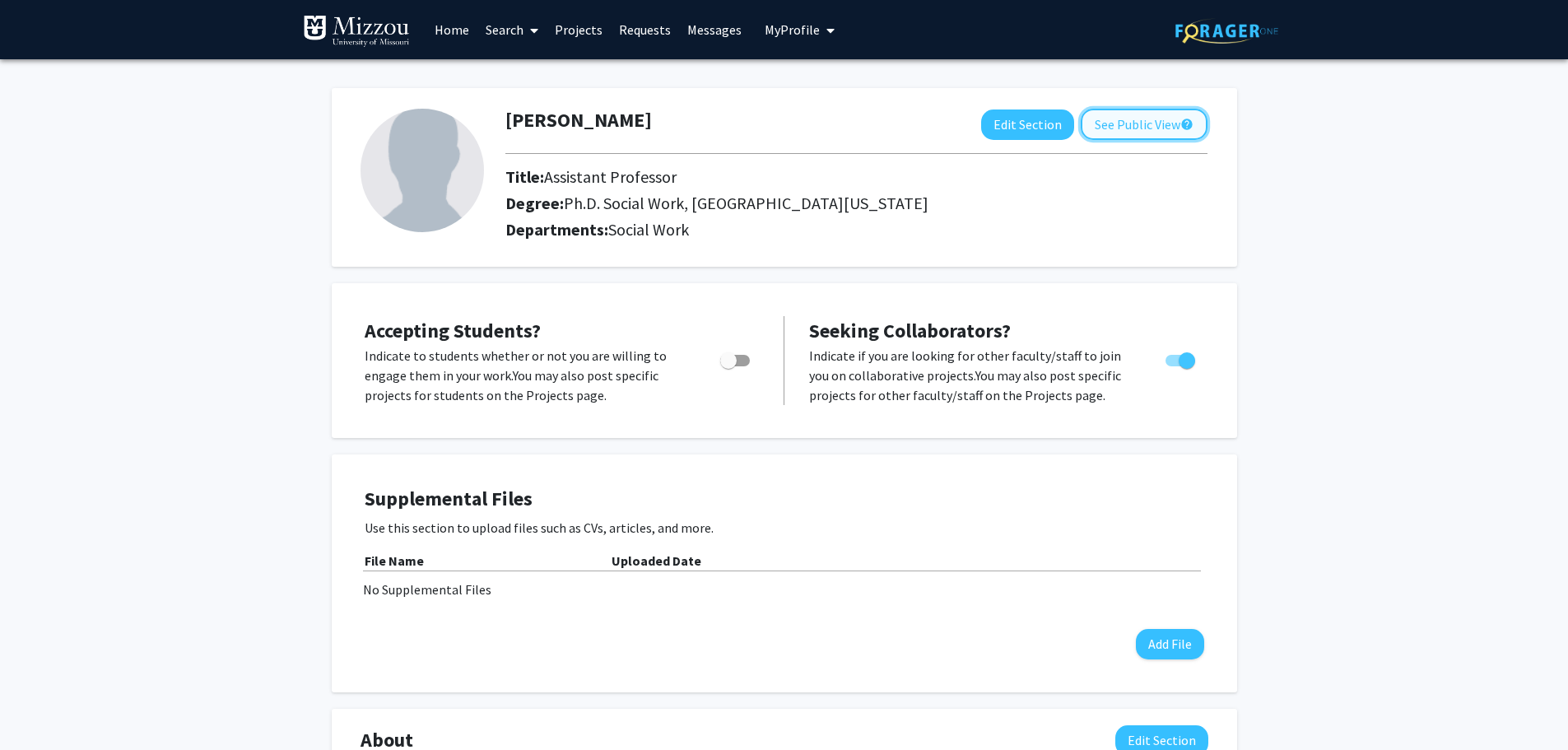
click at [1177, 129] on button "See Public View help" at bounding box center [1144, 124] width 127 height 31
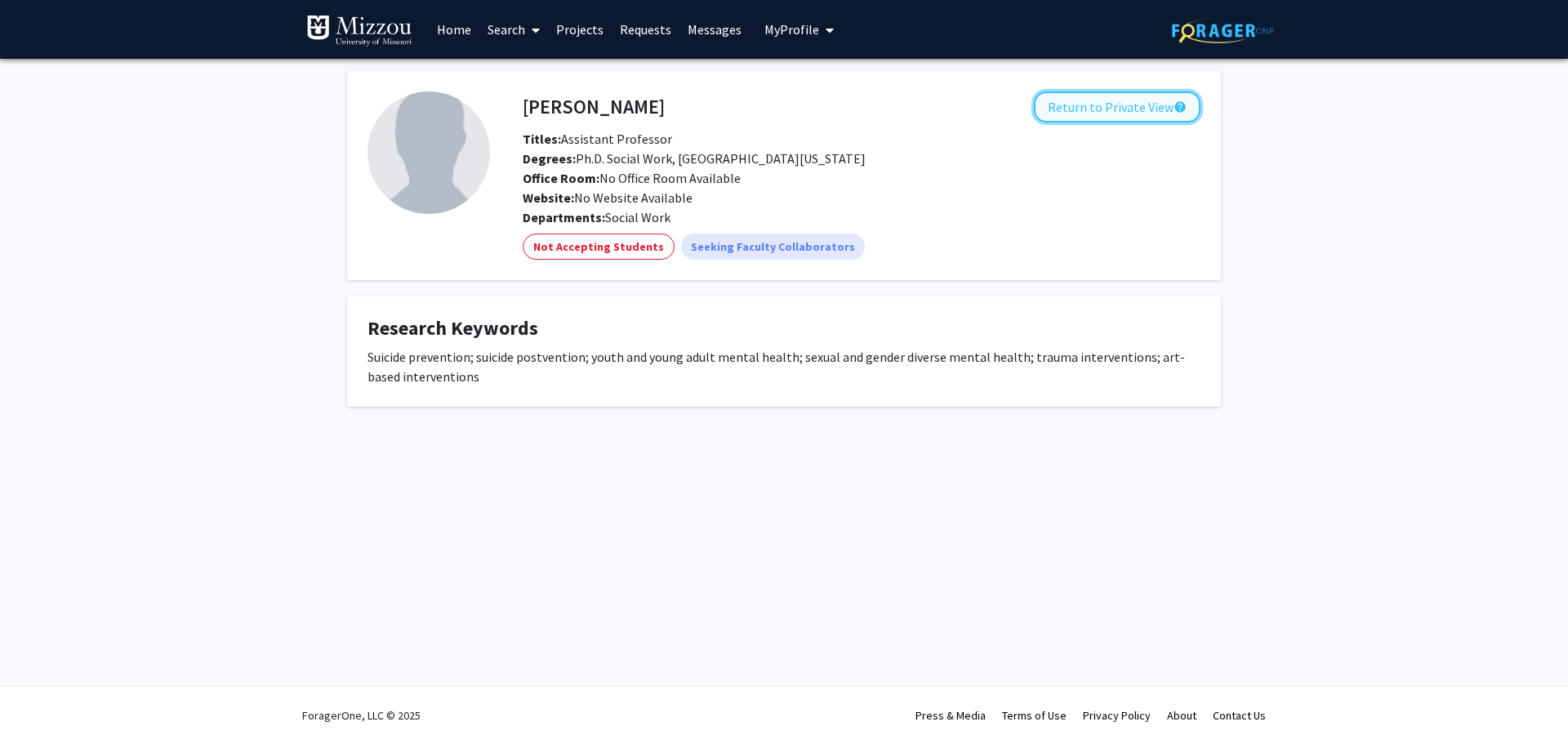
click at [1093, 114] on button "Return to Private View help" at bounding box center [1117, 106] width 166 height 31
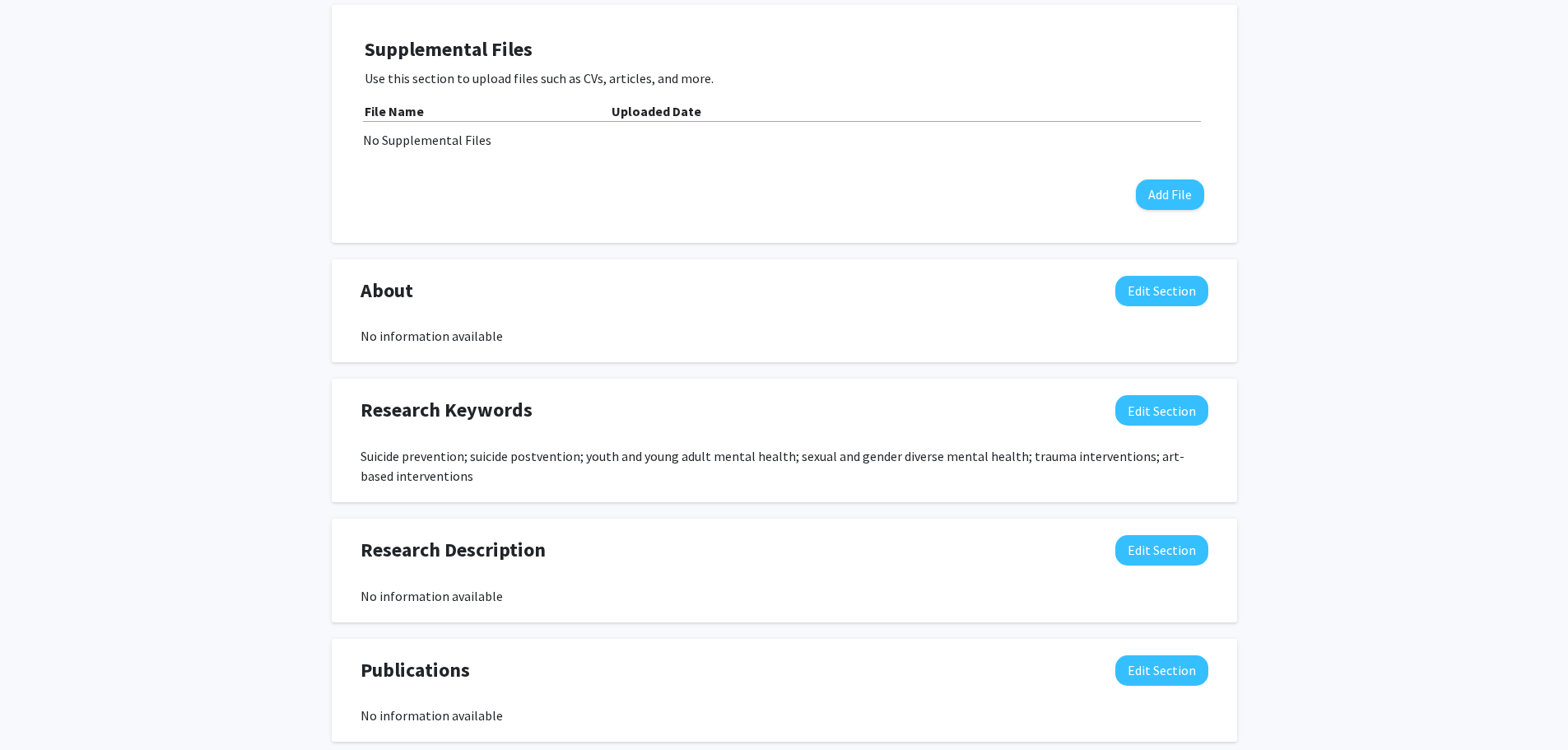
scroll to position [665, 0]
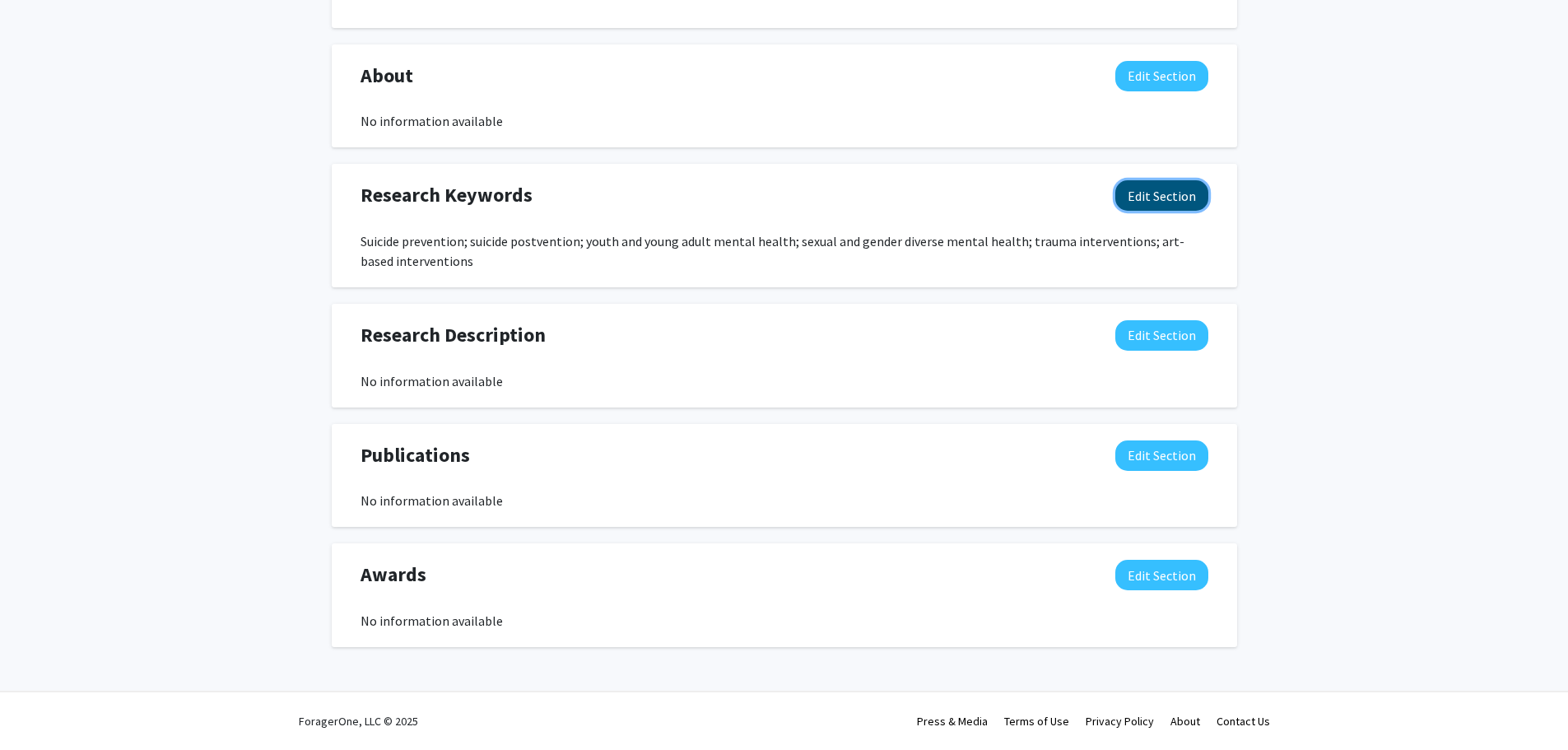
click at [1149, 207] on button "Edit Section" at bounding box center [1161, 195] width 93 height 30
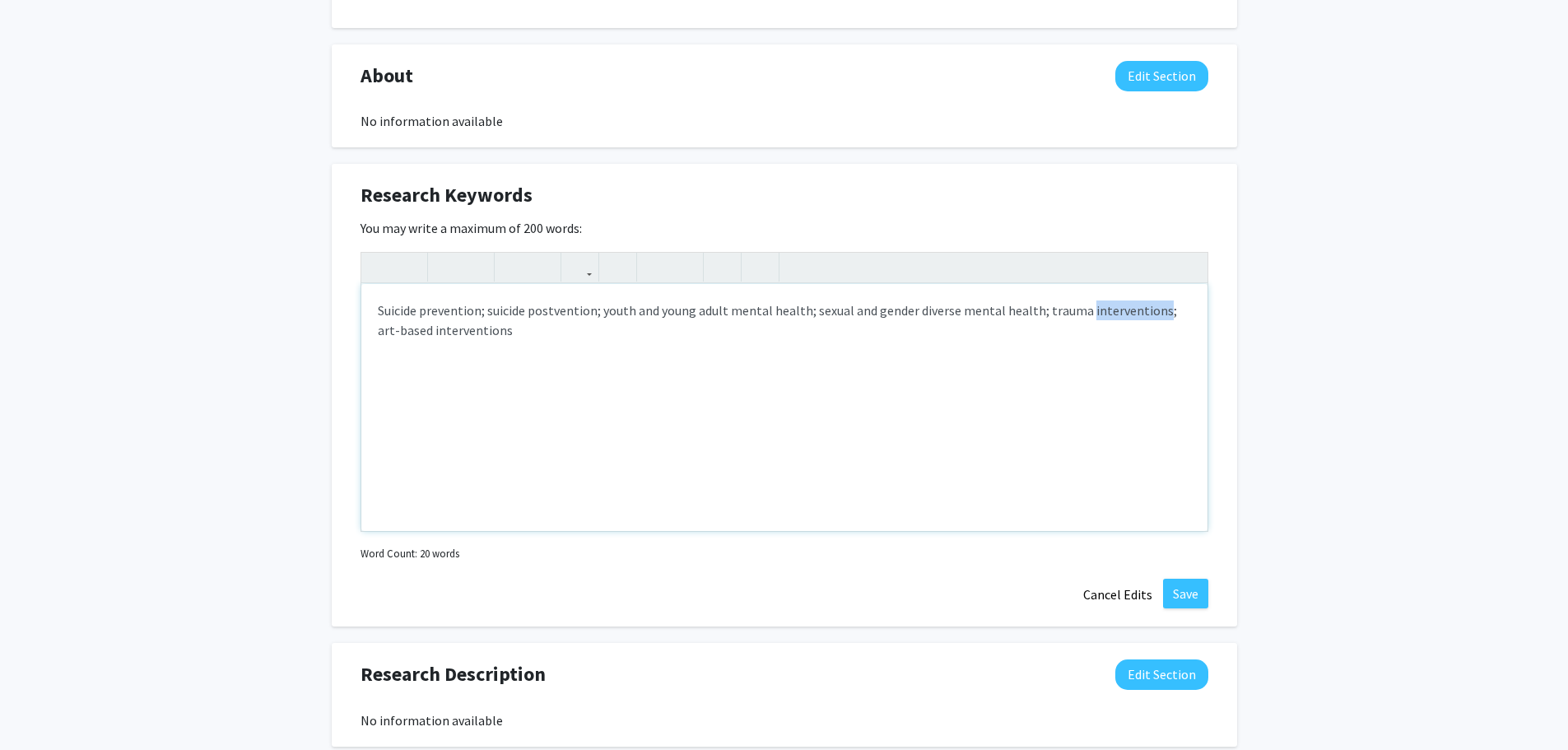
drag, startPoint x: 1153, startPoint y: 313, endPoint x: 1080, endPoint y: 317, distance: 73.1
click at [1080, 317] on div "Suicide prevention; suicide postvention; youth and young adult mental health; s…" at bounding box center [784, 408] width 846 height 247
click at [848, 322] on div "Suicide prevention; suicide postvention; youth and young adult mental health; s…" at bounding box center [784, 408] width 846 height 247
click at [659, 340] on div "Suicide prevention; suicide postvention; youth and young adult mental health; s…" at bounding box center [784, 408] width 846 height 247
click at [808, 313] on div "Suicide prevention; suicide postvention; youth and young adult mental health; s…" at bounding box center [784, 408] width 846 height 247
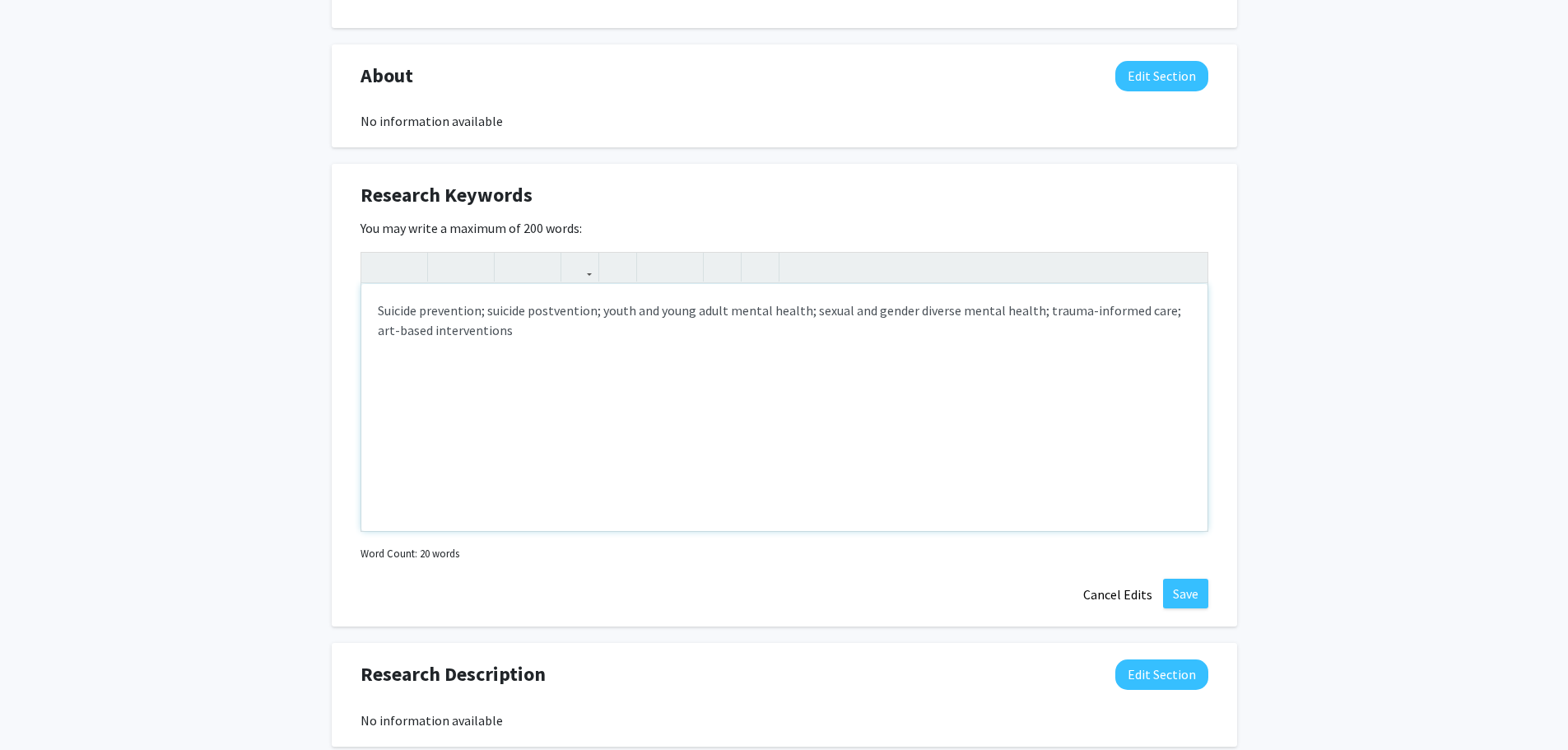
click at [959, 311] on div "Suicide prevention; suicide postvention; youth and young adult mental health; s…" at bounding box center [784, 408] width 846 height 247
click at [813, 337] on div "Suicide prevention; suicide postvention; youth and young adult mental health; s…" at bounding box center [784, 408] width 846 height 247
click at [530, 315] on div "Suicide prevention; suicide postvention; youth and young adult mental health; s…" at bounding box center [784, 408] width 846 height 247
type textarea "Suicide prevention; suicide bereavement and postvention; youth and young adult …"
click at [1194, 590] on button "Save" at bounding box center [1186, 593] width 45 height 29
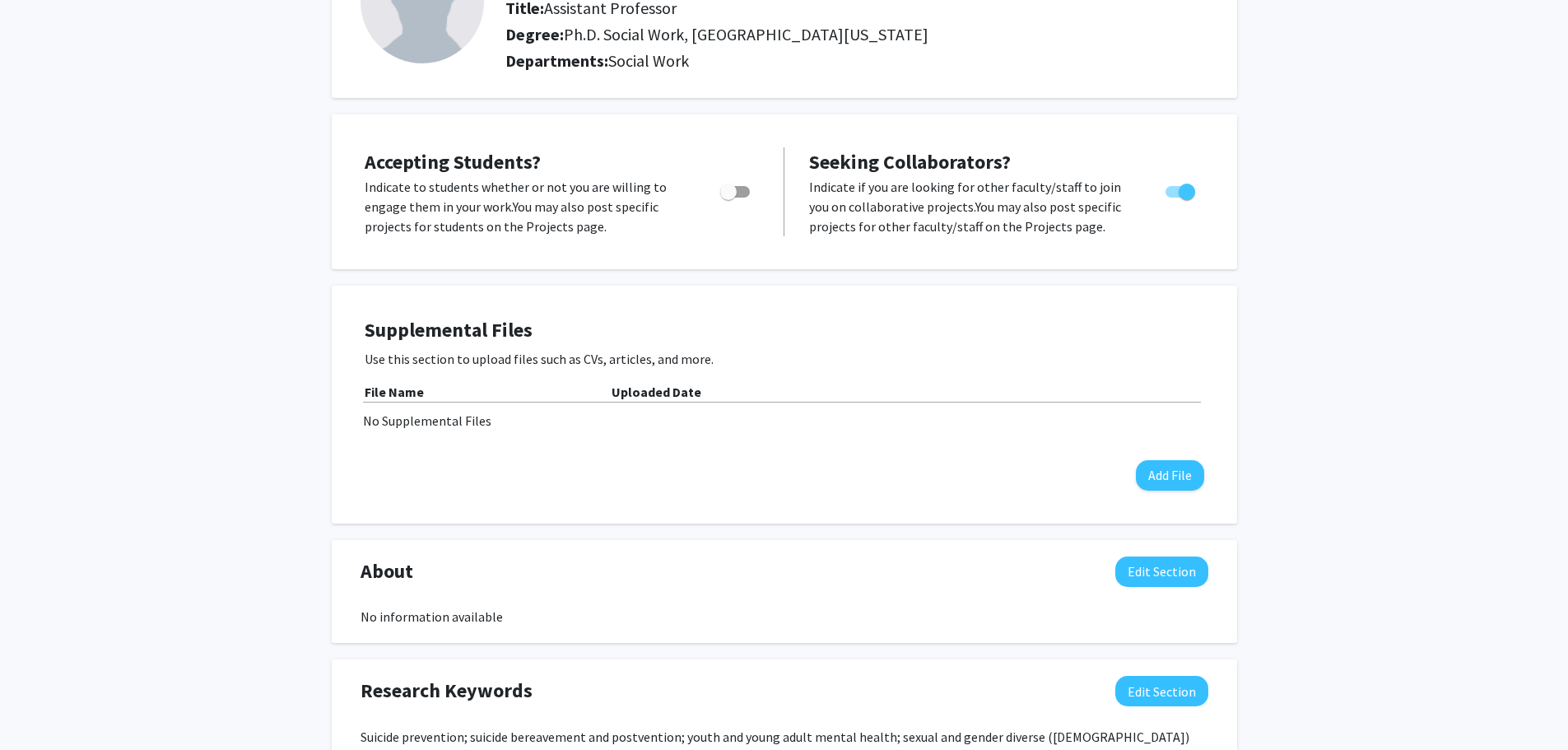
scroll to position [0, 0]
